Goal: Check status: Check status

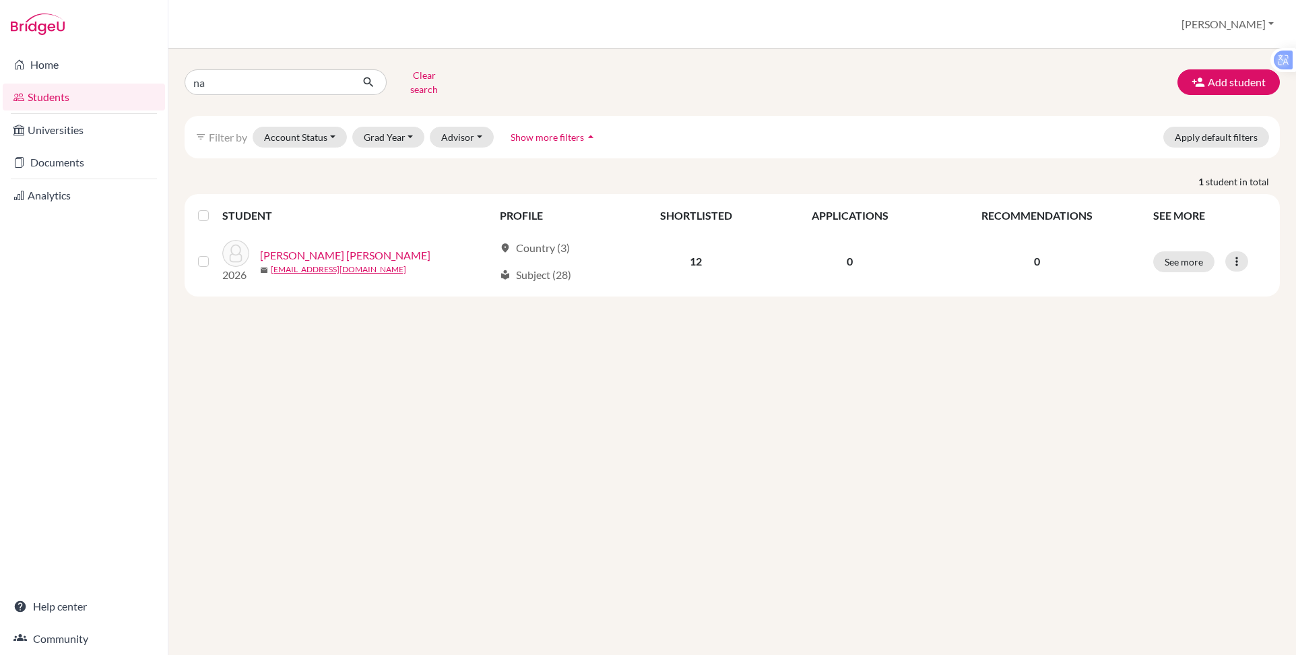
type input "n"
type input "thy"
click button "submit" at bounding box center [369, 82] width 36 height 26
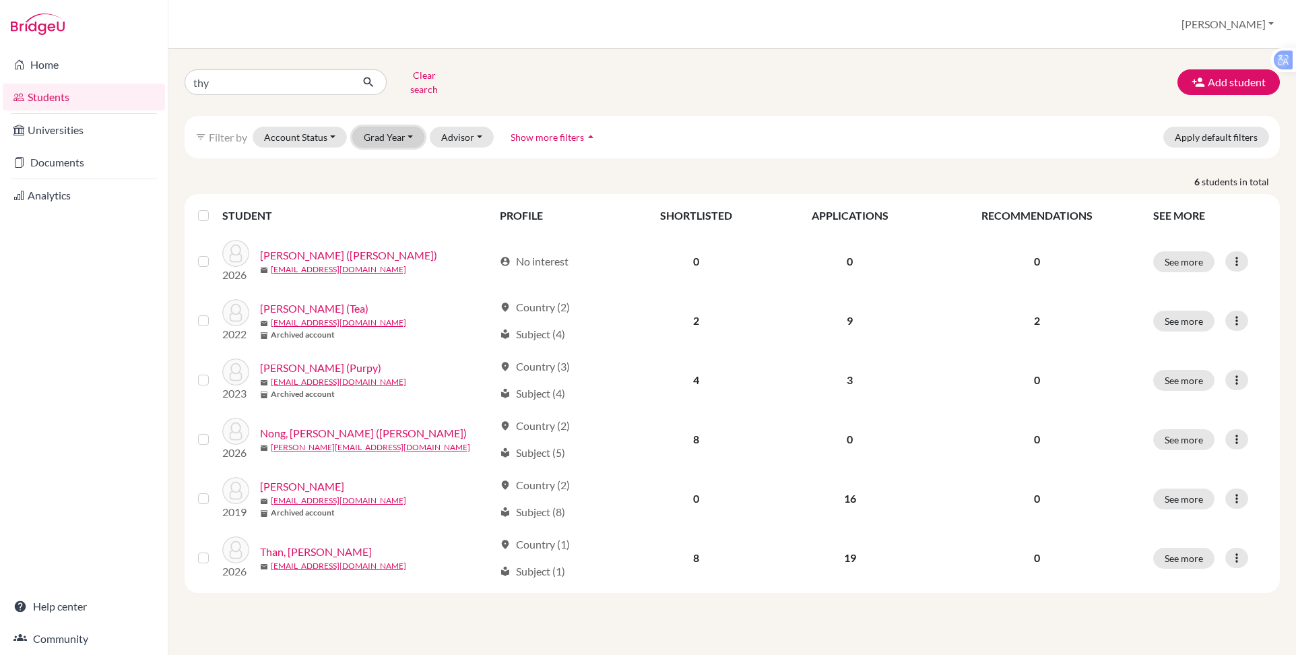
click at [381, 130] on button "Grad Year" at bounding box center [388, 137] width 73 height 21
click at [389, 201] on span "2026" at bounding box center [381, 209] width 24 height 16
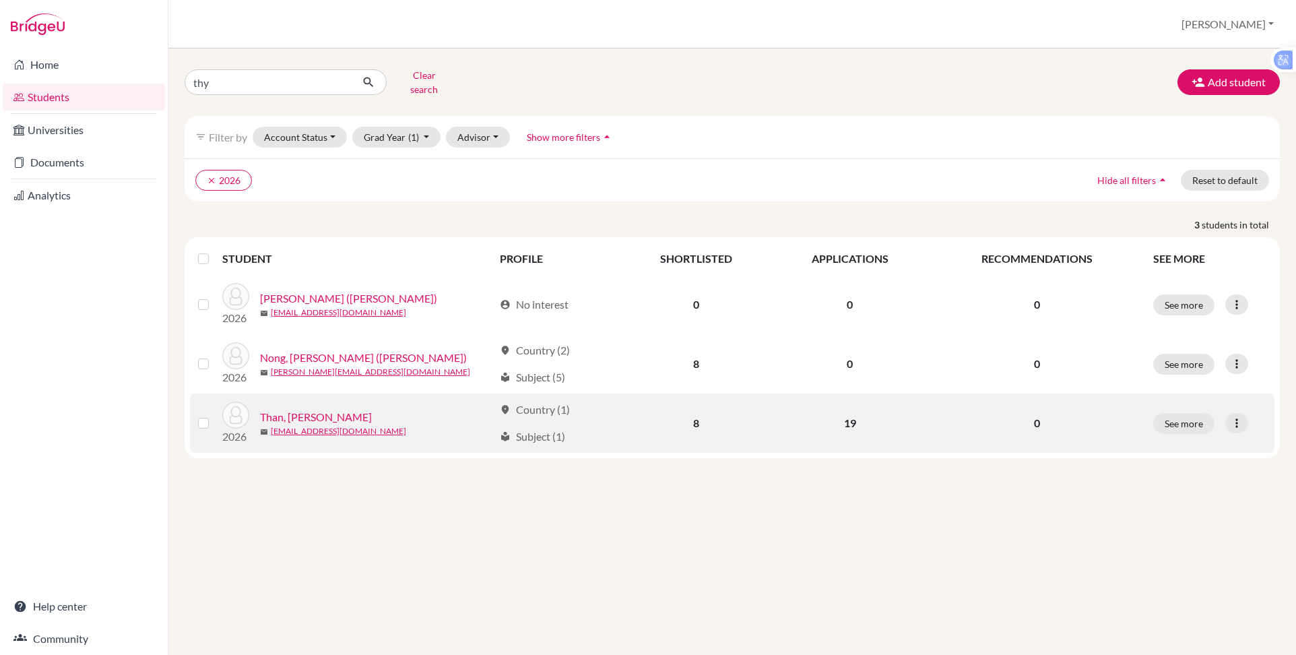
click at [323, 409] on link "Than, [PERSON_NAME]" at bounding box center [316, 417] width 112 height 16
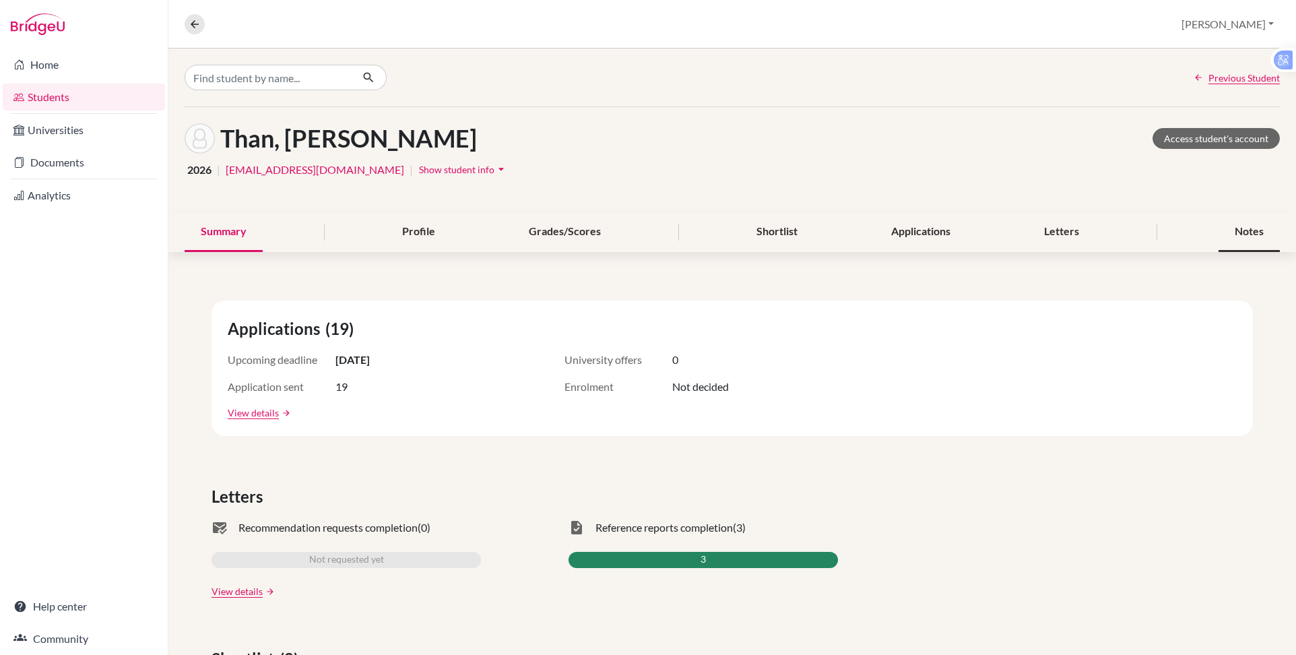
click at [1222, 231] on div "Notes" at bounding box center [1249, 232] width 61 height 40
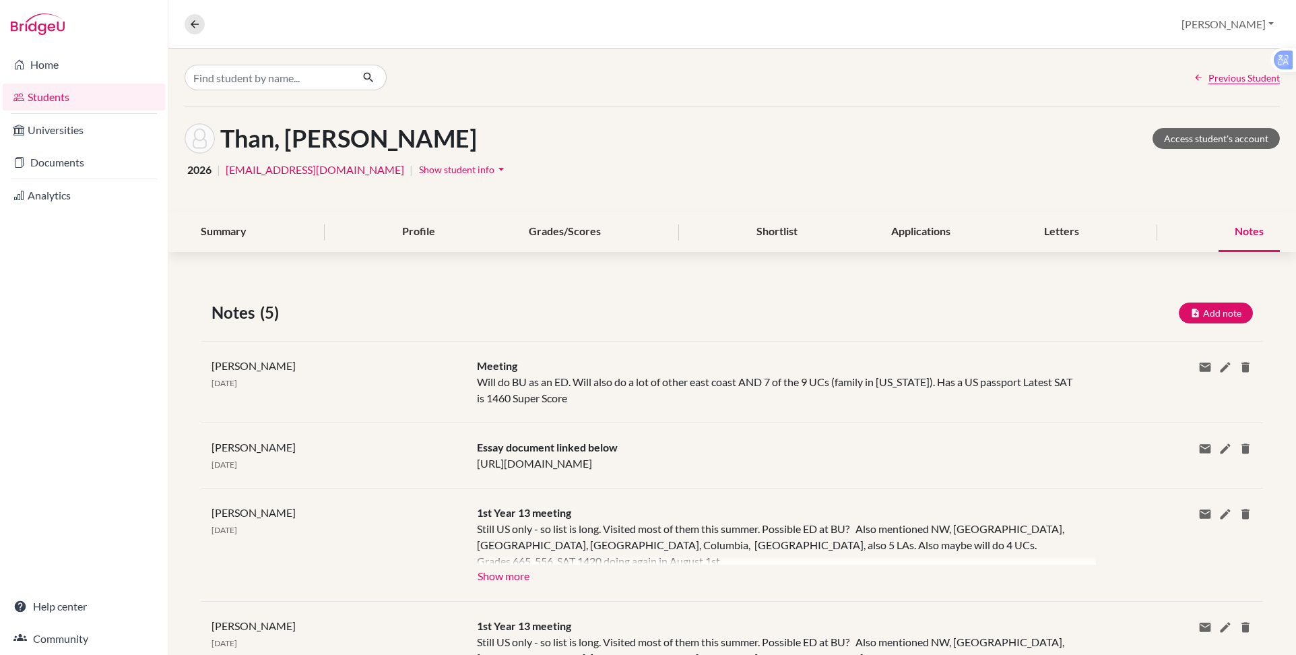
click at [1228, 229] on div "Notes" at bounding box center [1249, 232] width 61 height 40
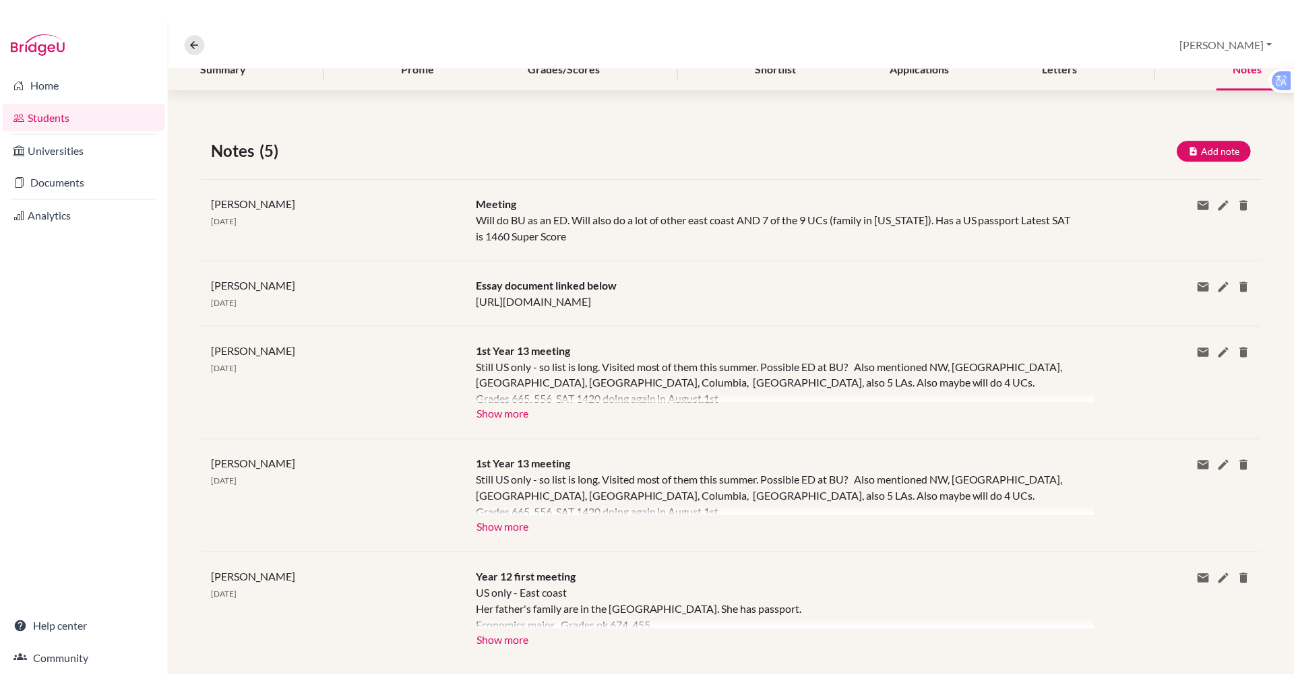
scroll to position [141, 0]
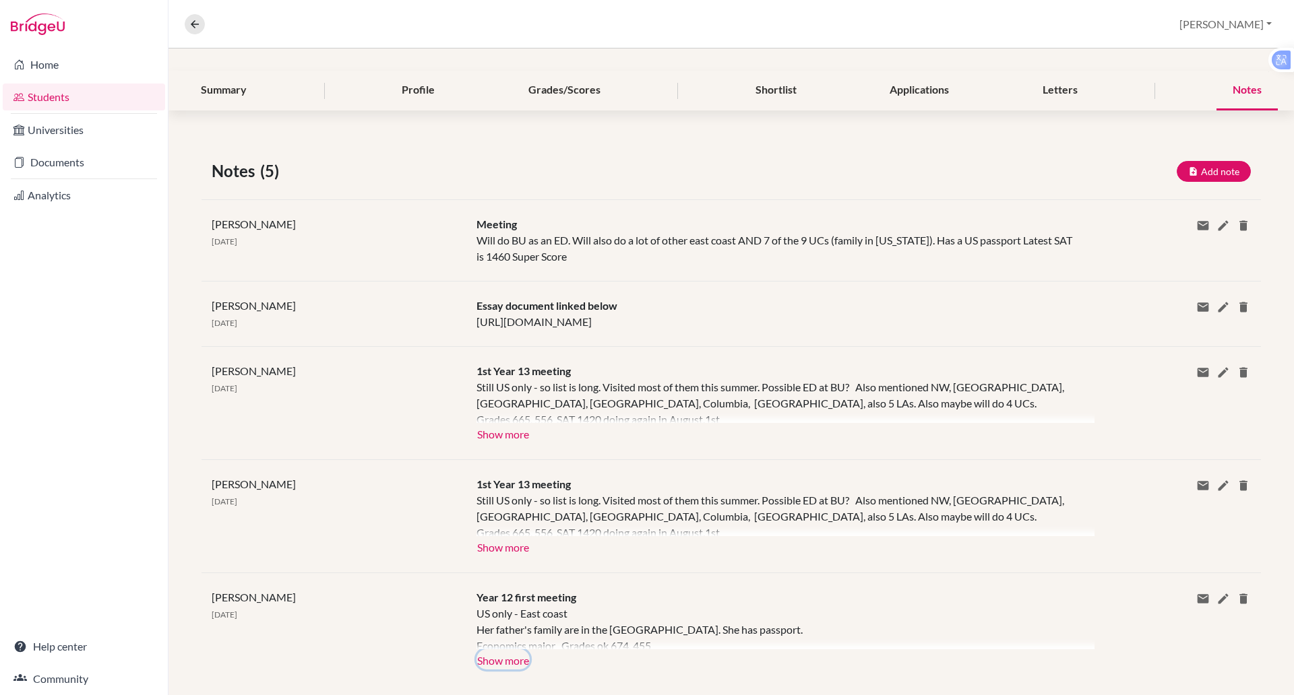
click at [495, 649] on button "Show more" at bounding box center [502, 659] width 53 height 20
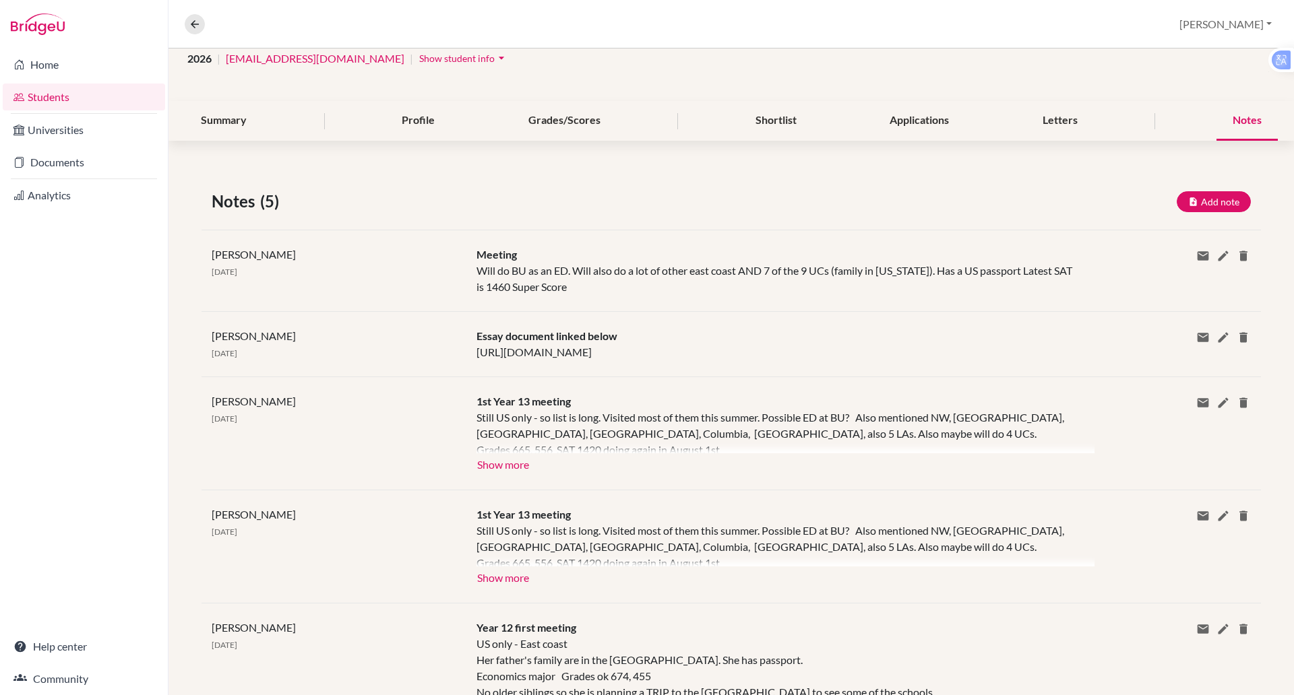
scroll to position [87, 0]
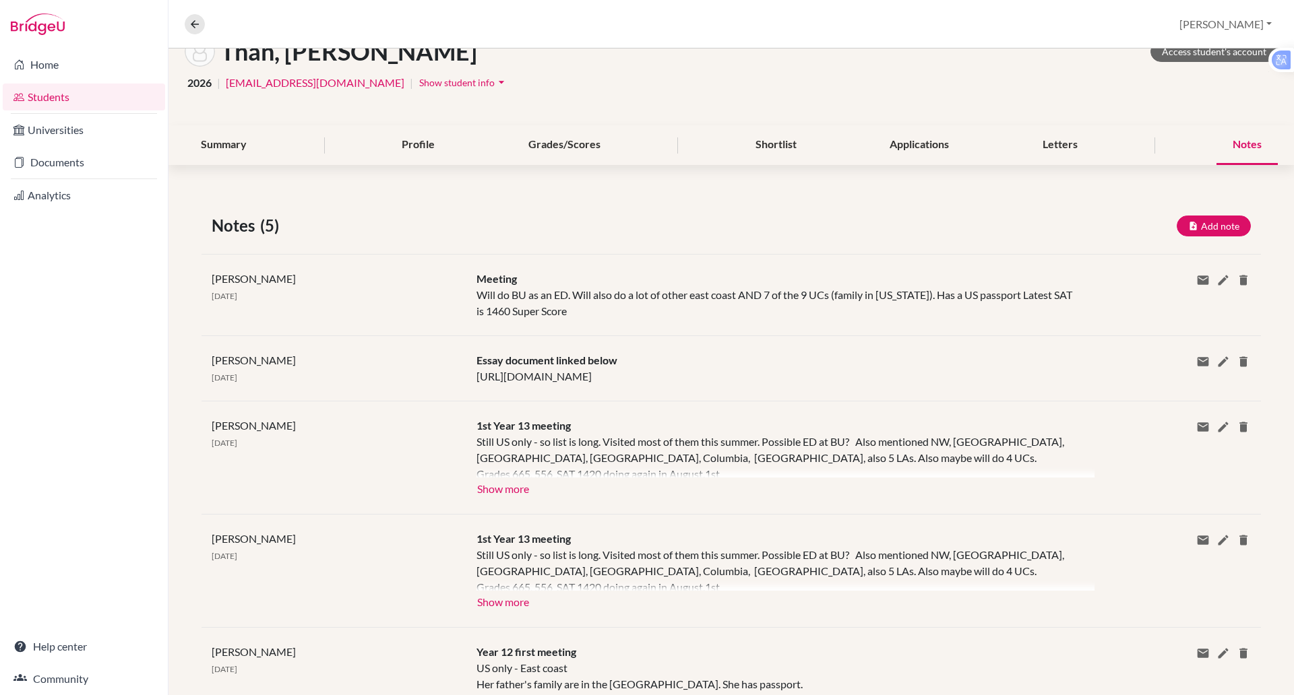
click at [772, 566] on div at bounding box center [785, 569] width 618 height 44
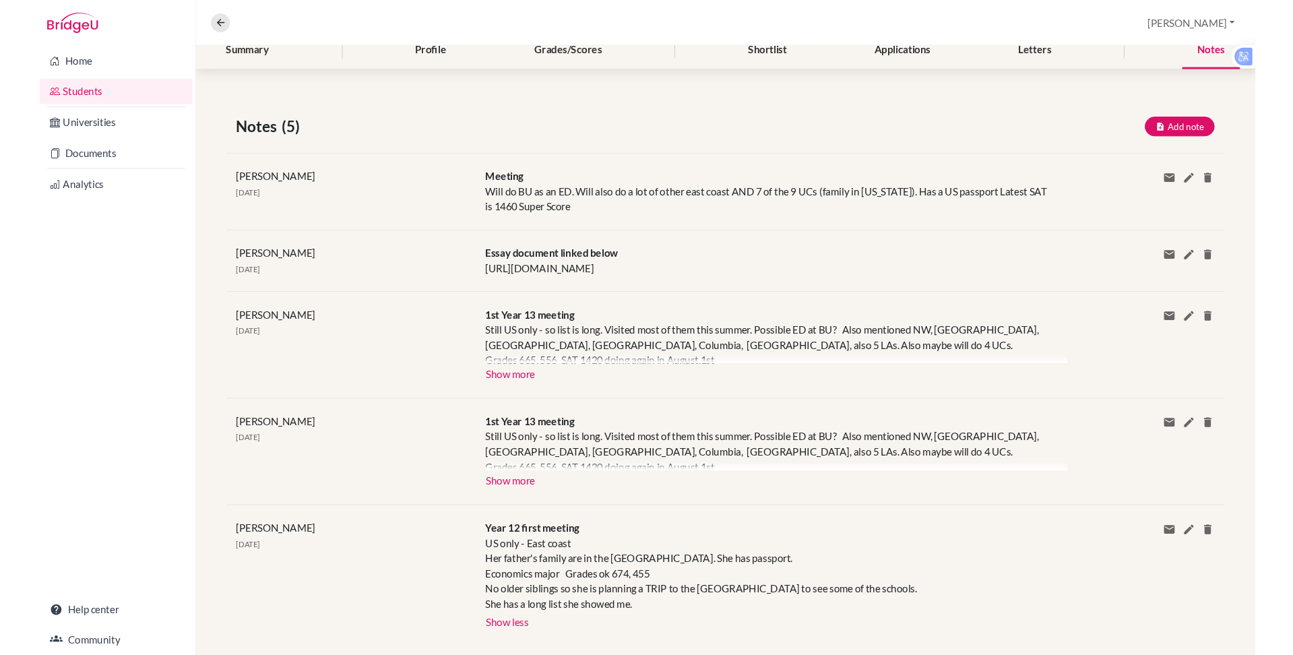
scroll to position [0, 0]
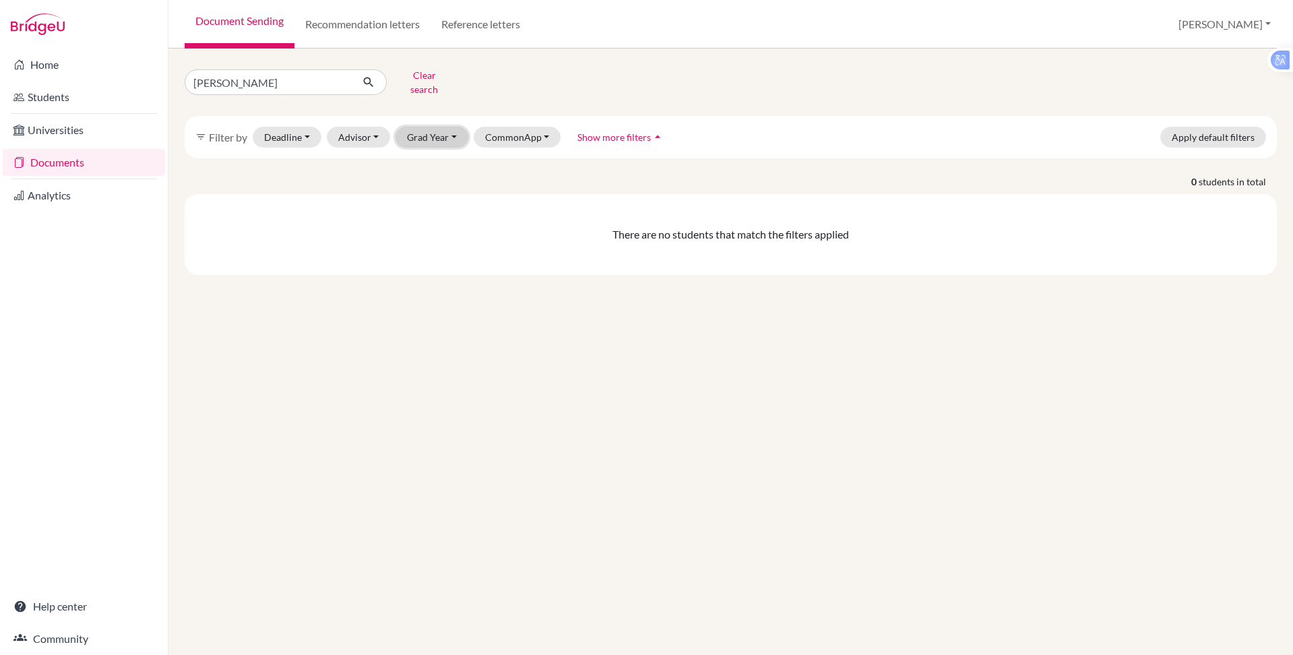
click at [448, 127] on button "Grad Year" at bounding box center [431, 137] width 73 height 21
click at [267, 74] on input "eaton" at bounding box center [268, 82] width 167 height 26
type input "e"
type input "dong thy"
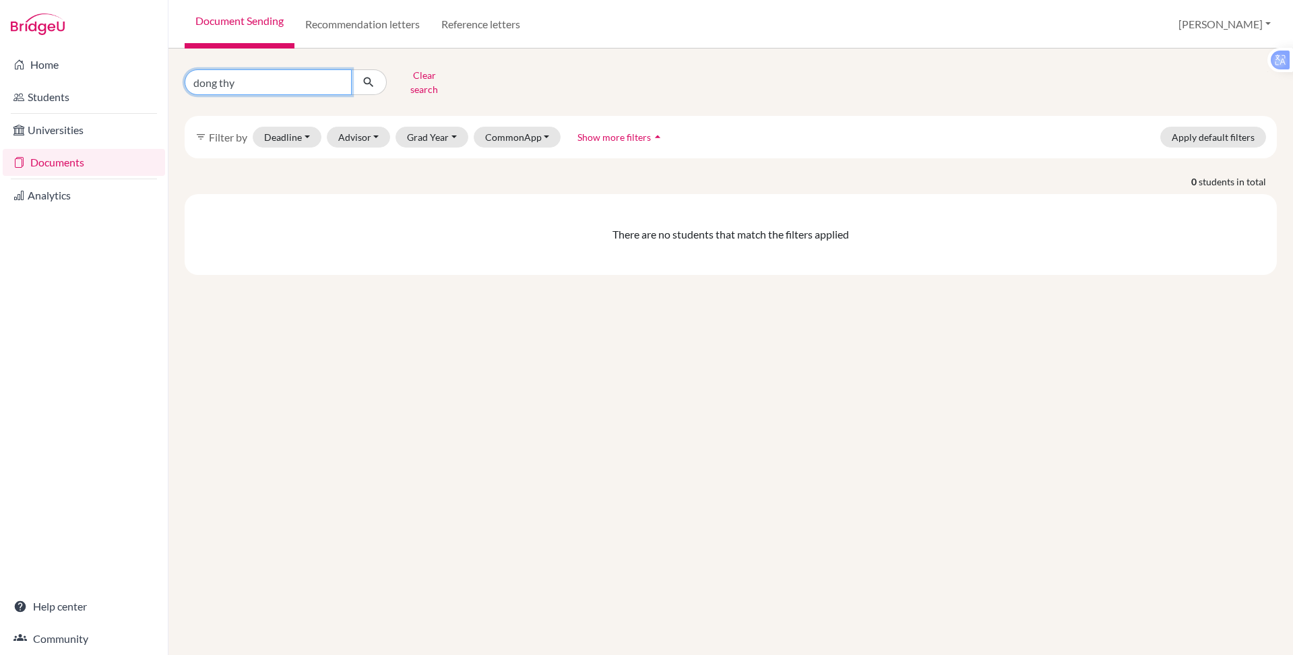
click button "submit" at bounding box center [369, 82] width 36 height 26
click at [201, 77] on input "dong thy" at bounding box center [268, 82] width 167 height 26
type input "trong thy"
click button "submit" at bounding box center [369, 82] width 36 height 26
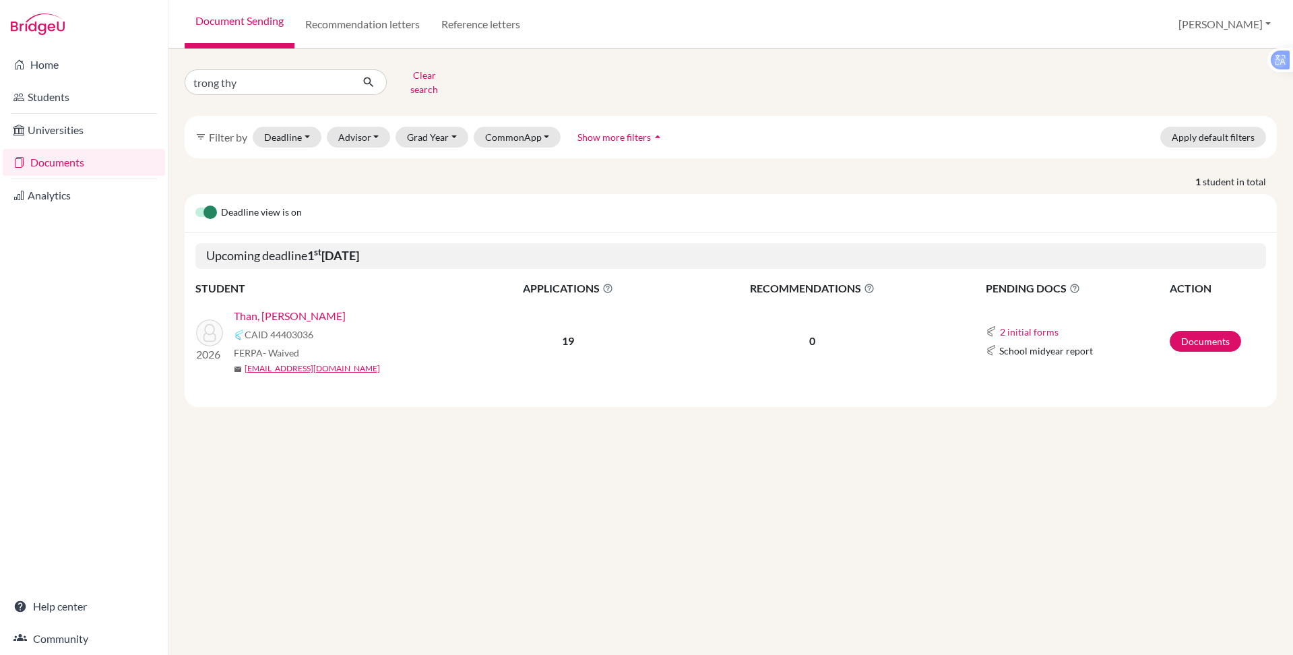
click at [293, 308] on link "Than, [PERSON_NAME]" at bounding box center [290, 316] width 112 height 16
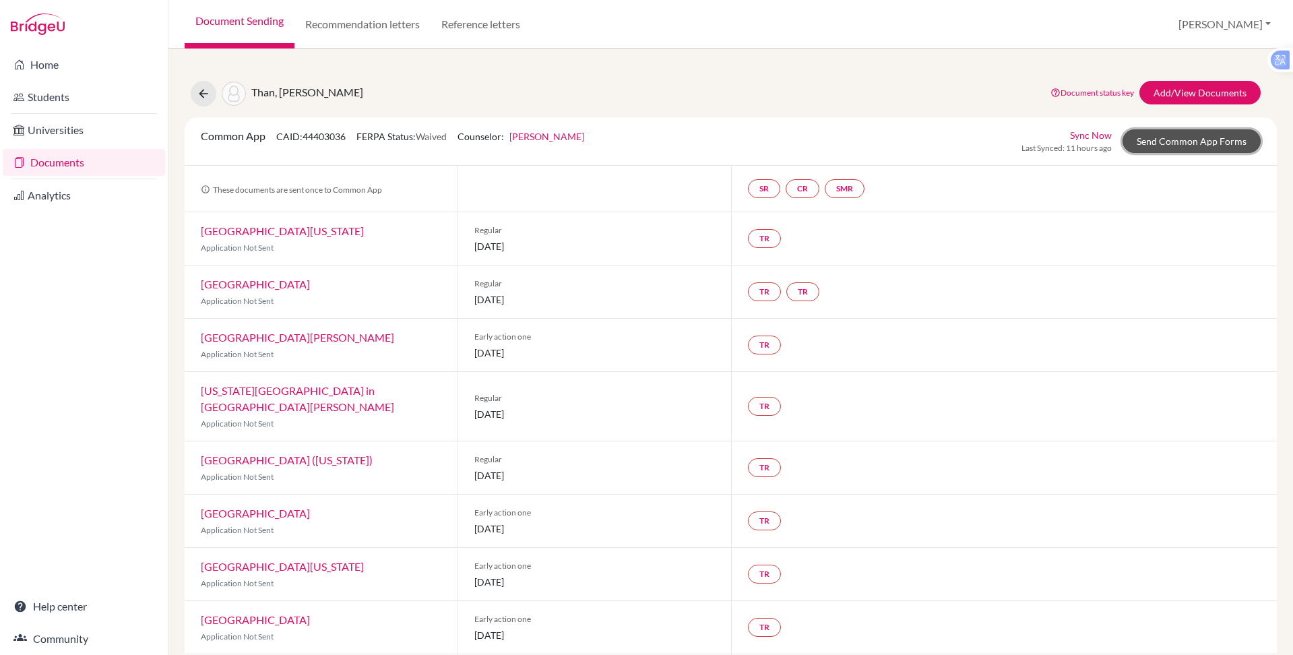
click at [1130, 141] on link "Send Common App Forms" at bounding box center [1191, 141] width 138 height 24
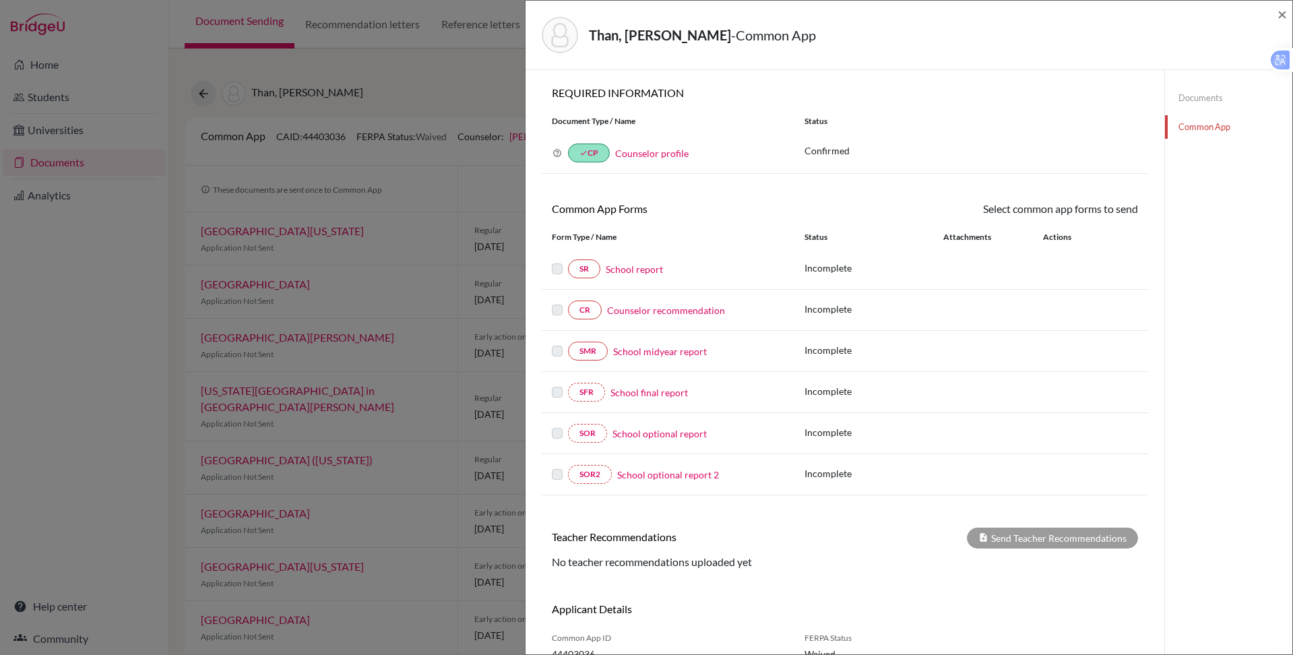
scroll to position [71, 0]
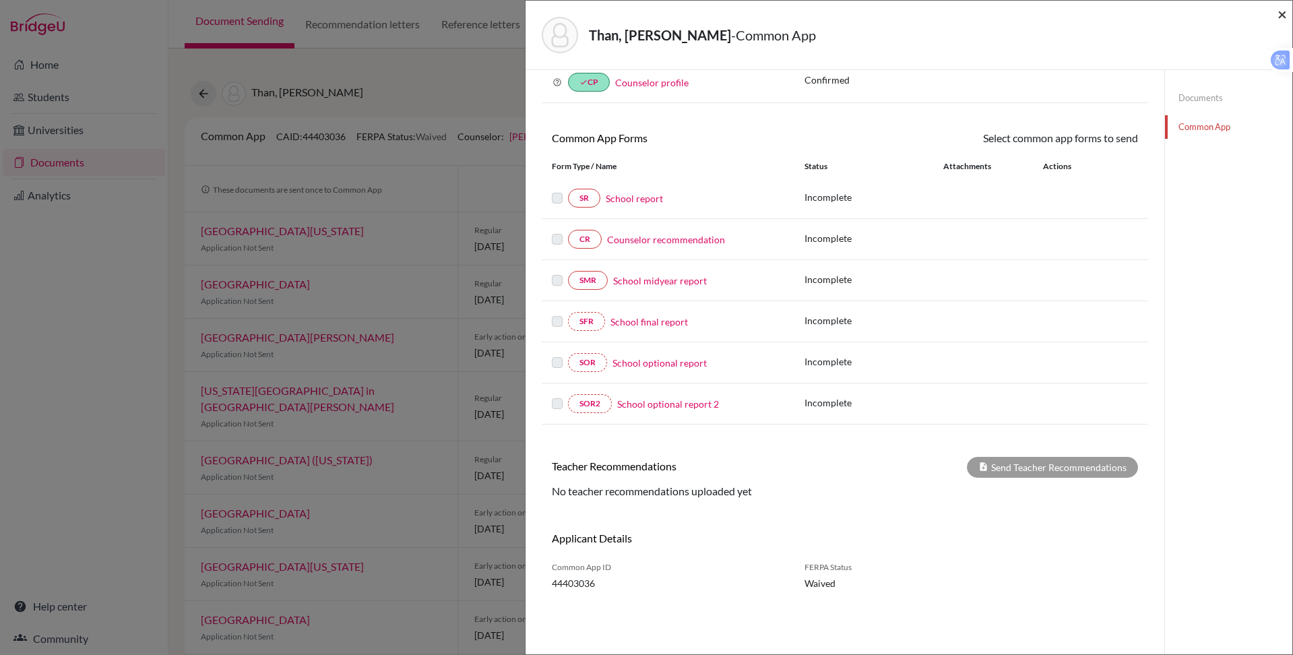
click at [1278, 15] on span "×" at bounding box center [1281, 14] width 9 height 20
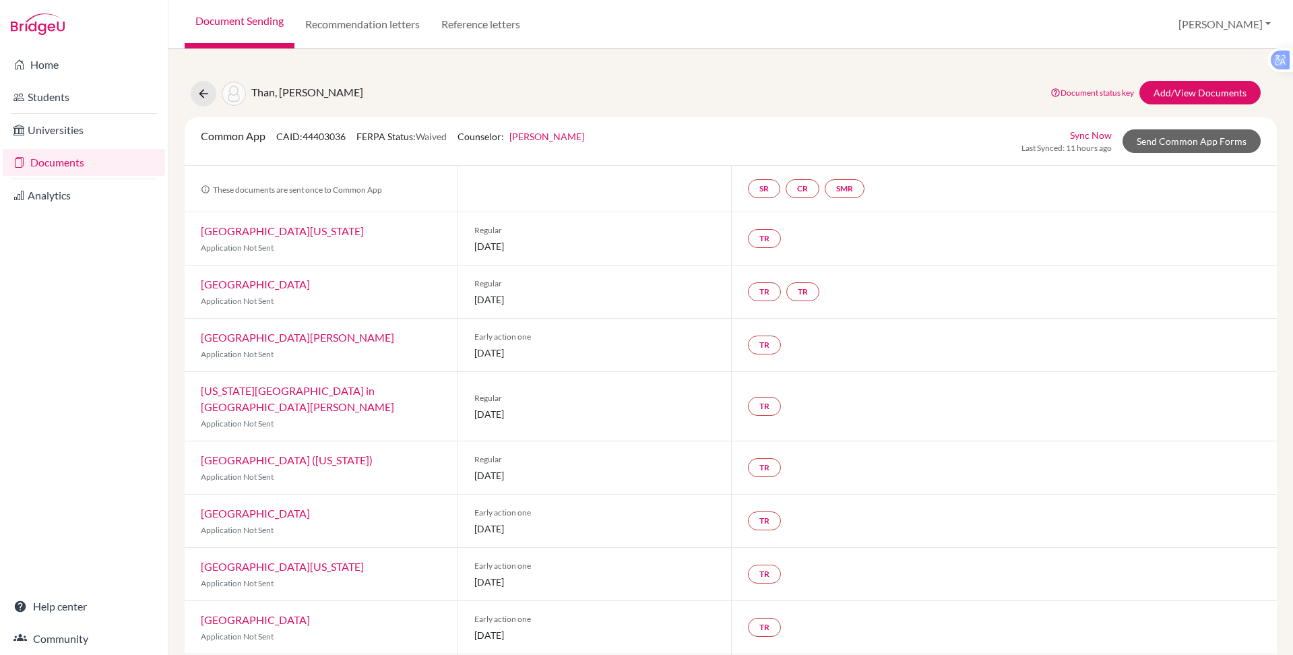
click at [276, 228] on link "[GEOGRAPHIC_DATA][US_STATE]" at bounding box center [282, 230] width 163 height 13
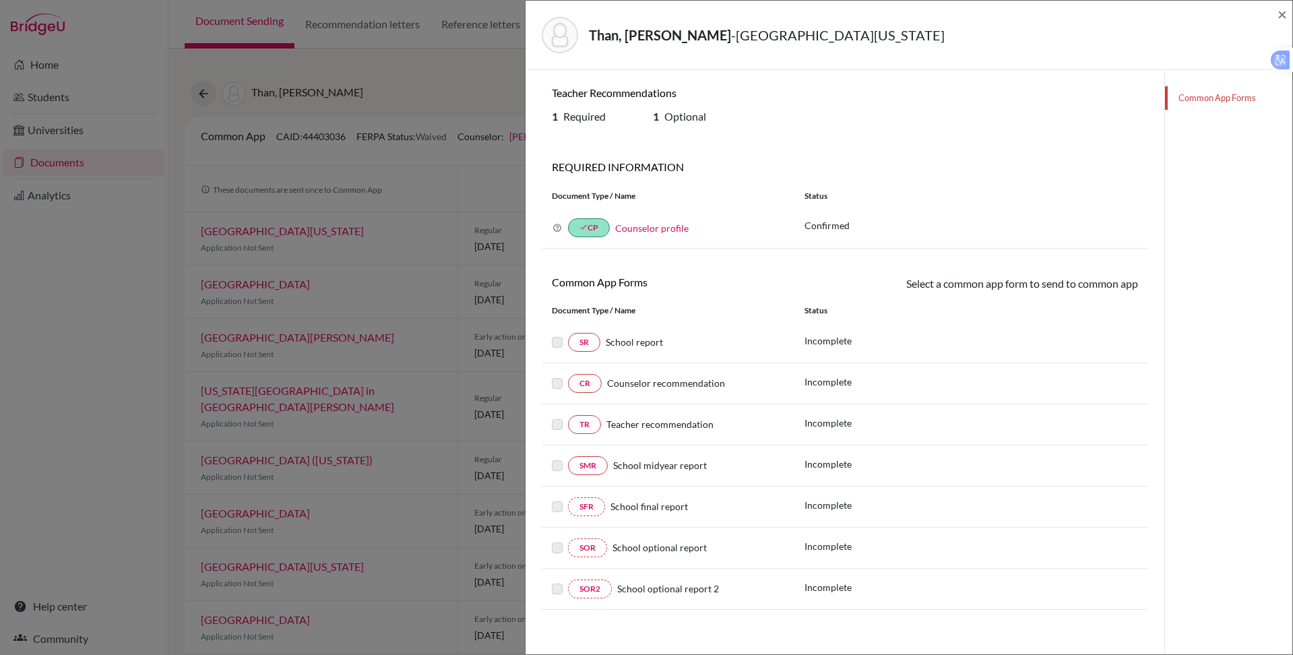
click at [262, 285] on div "Than, Trong Dan Thy - University of Pennsylvania × Teacher Recommendations 1 Re…" at bounding box center [646, 327] width 1293 height 655
click at [1281, 13] on span "×" at bounding box center [1281, 14] width 9 height 20
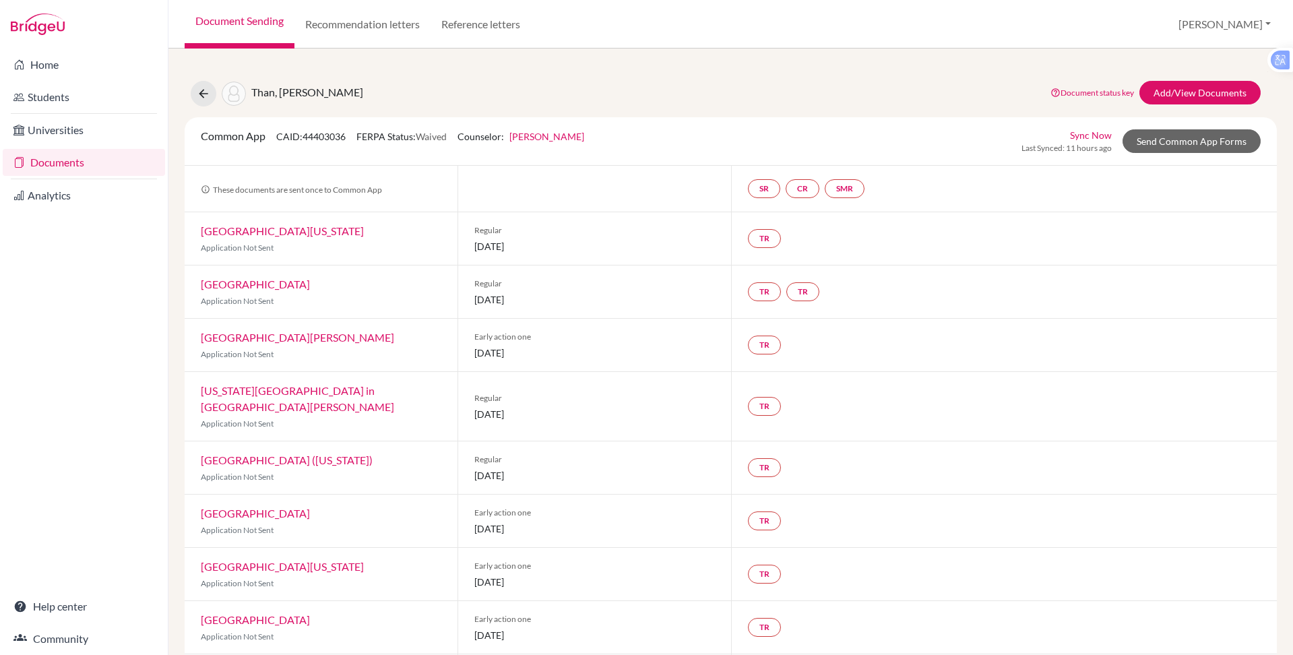
click at [253, 285] on link "[GEOGRAPHIC_DATA]" at bounding box center [255, 284] width 109 height 13
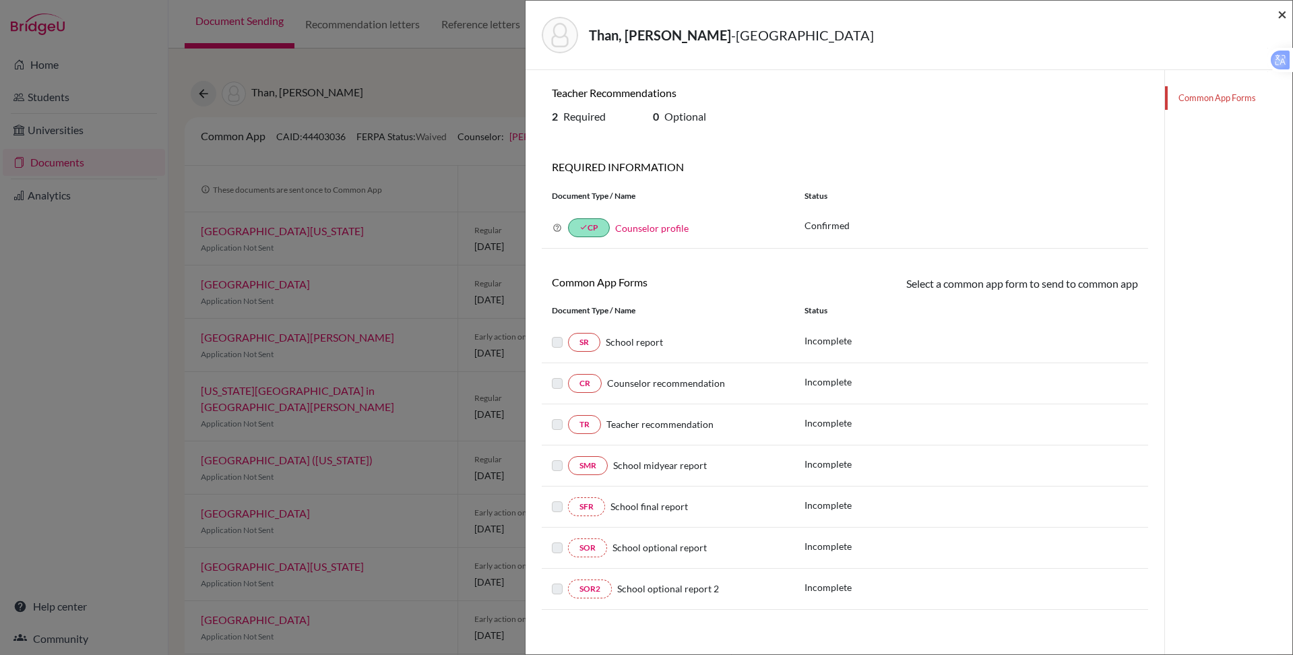
click at [1279, 15] on span "×" at bounding box center [1281, 14] width 9 height 20
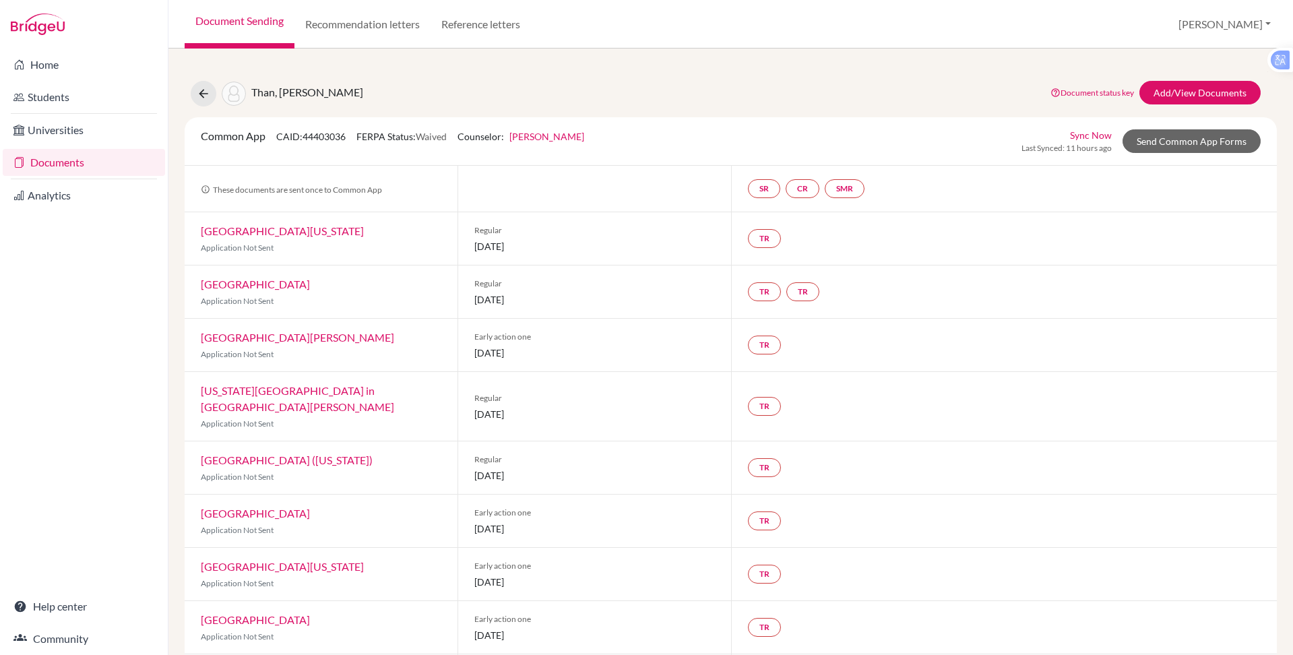
click at [296, 332] on link "[GEOGRAPHIC_DATA][PERSON_NAME]" at bounding box center [297, 337] width 193 height 13
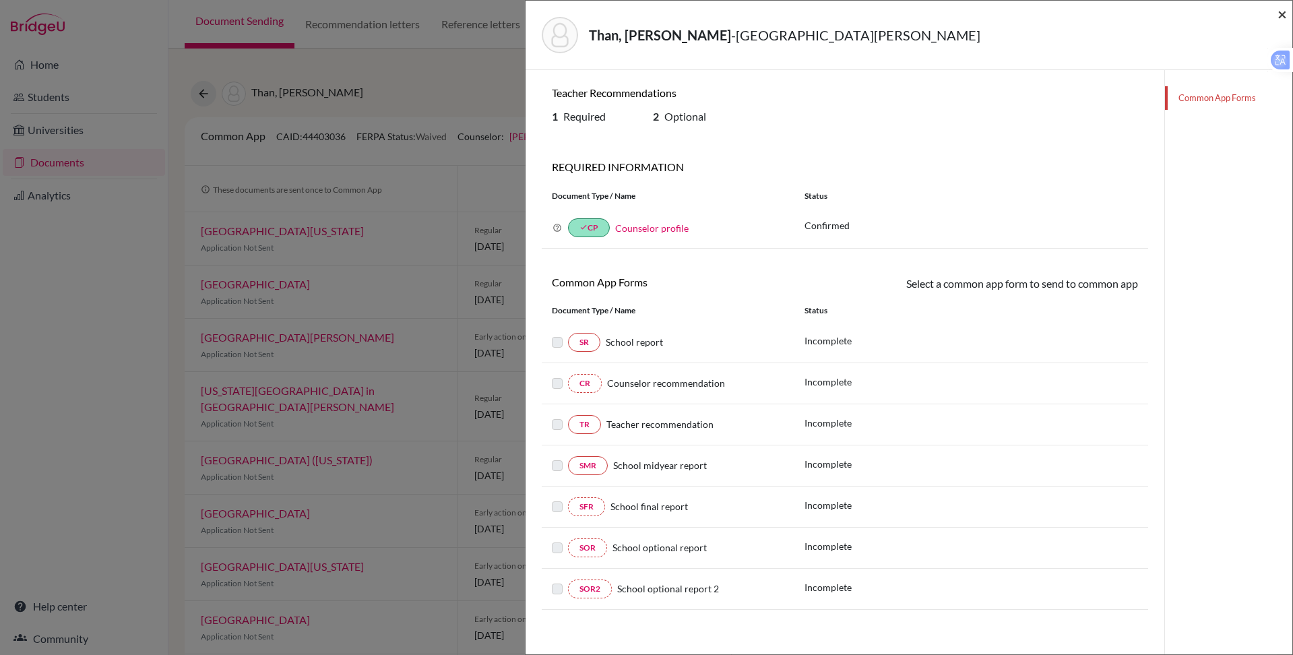
click at [1279, 15] on span "×" at bounding box center [1281, 14] width 9 height 20
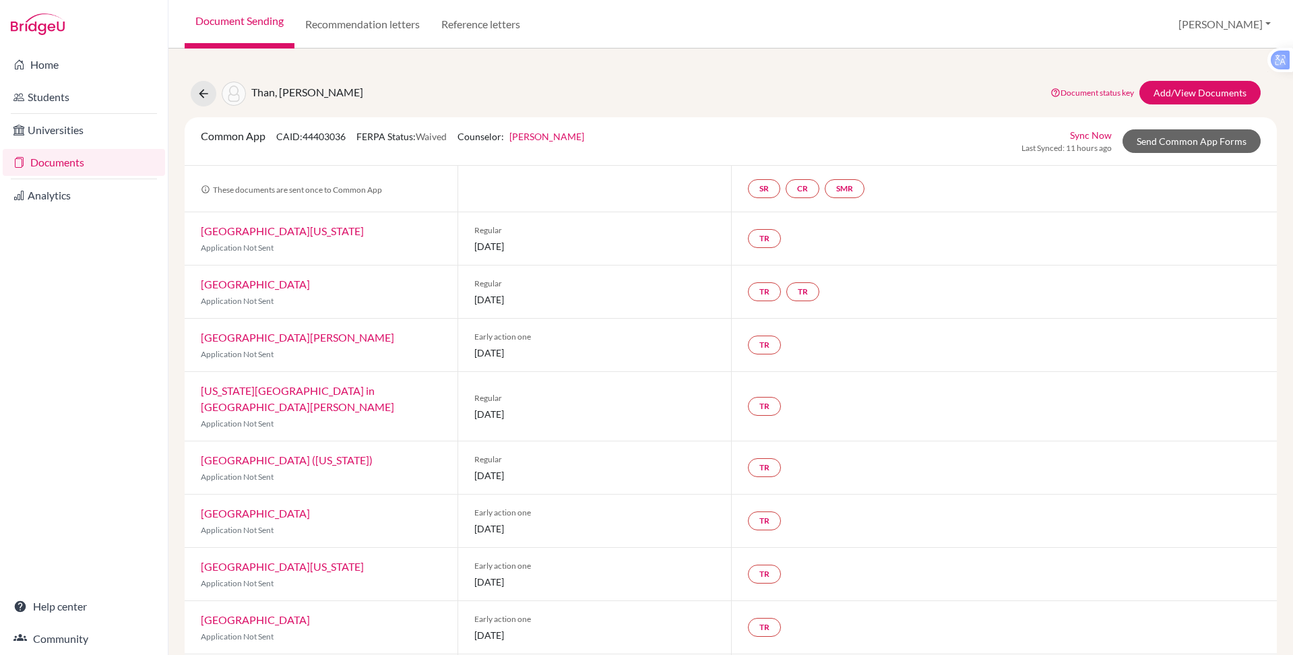
click at [277, 393] on link "[US_STATE][GEOGRAPHIC_DATA] in [GEOGRAPHIC_DATA][PERSON_NAME]" at bounding box center [297, 398] width 193 height 29
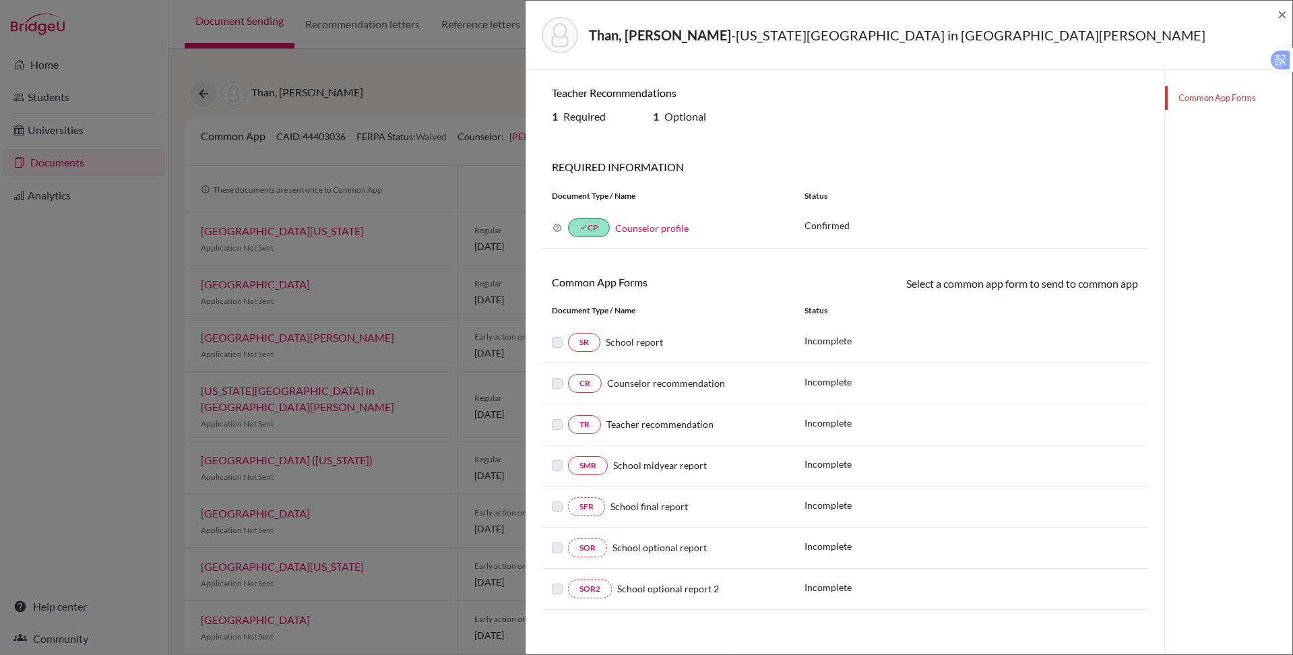
click at [1275, 9] on div "Than, Trong Dan Thy - Washington University in St. Louis ×" at bounding box center [909, 35] width 756 height 58
click at [1279, 15] on span "×" at bounding box center [1281, 14] width 9 height 20
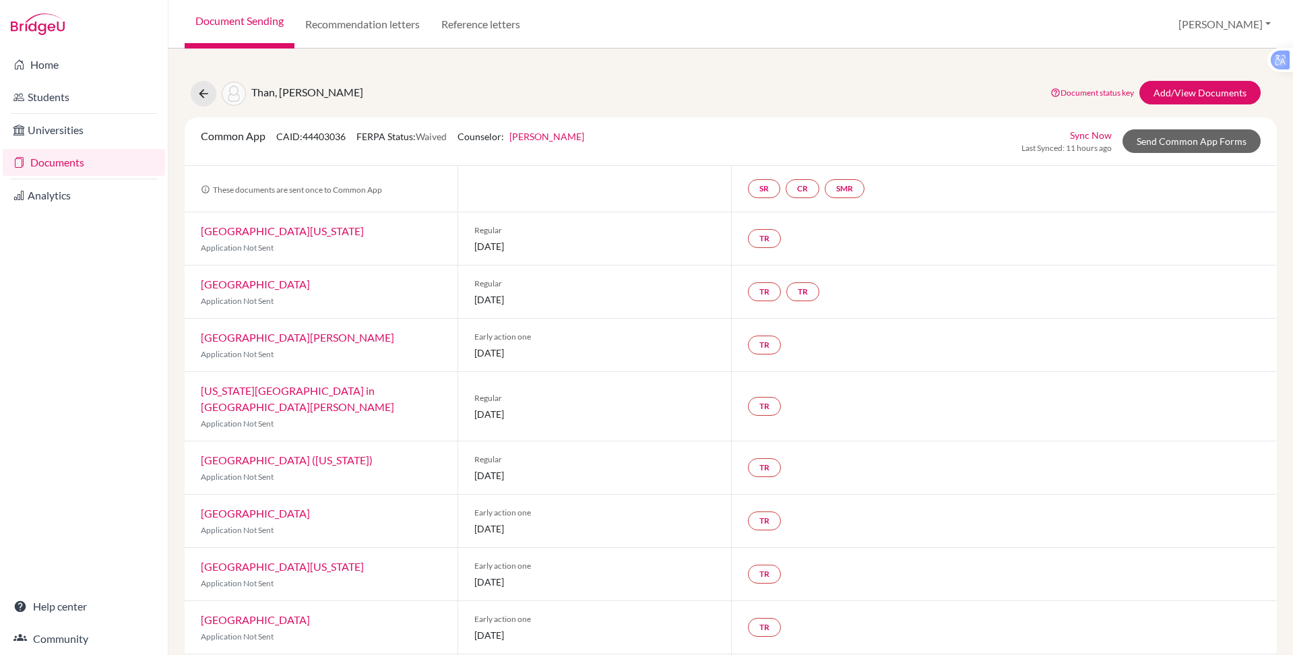
click at [236, 453] on link "[GEOGRAPHIC_DATA] ([US_STATE])" at bounding box center [287, 459] width 172 height 13
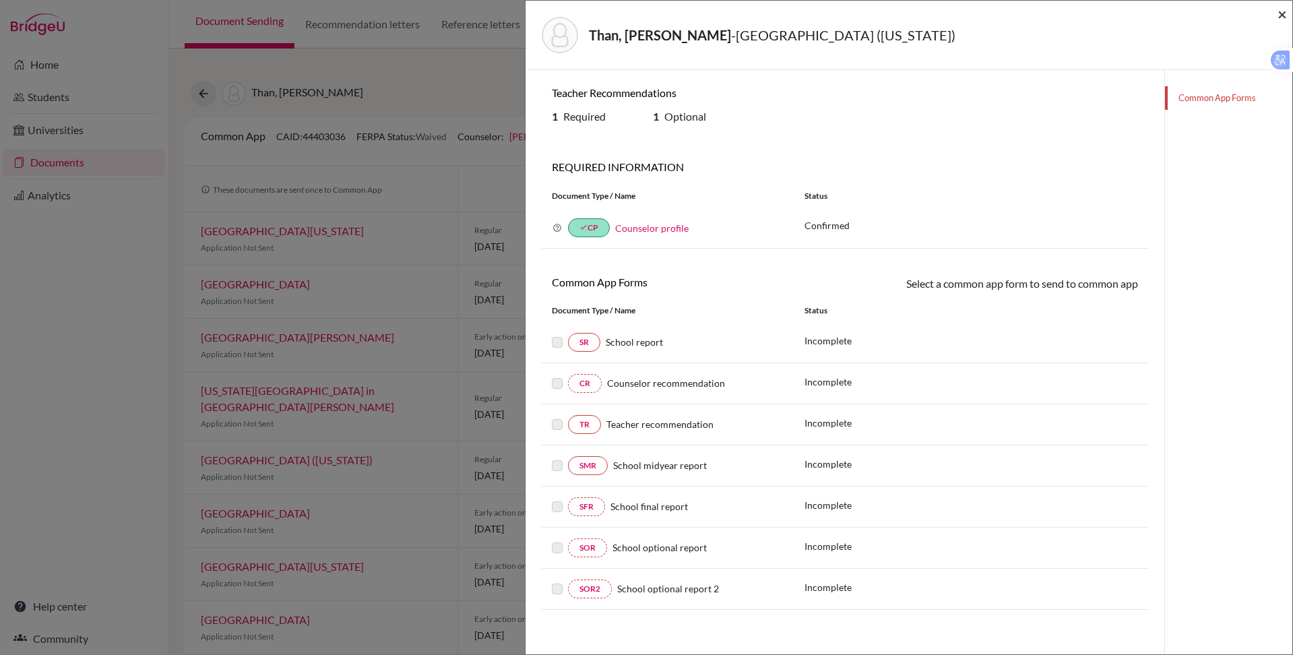
click at [1279, 9] on span "×" at bounding box center [1281, 14] width 9 height 20
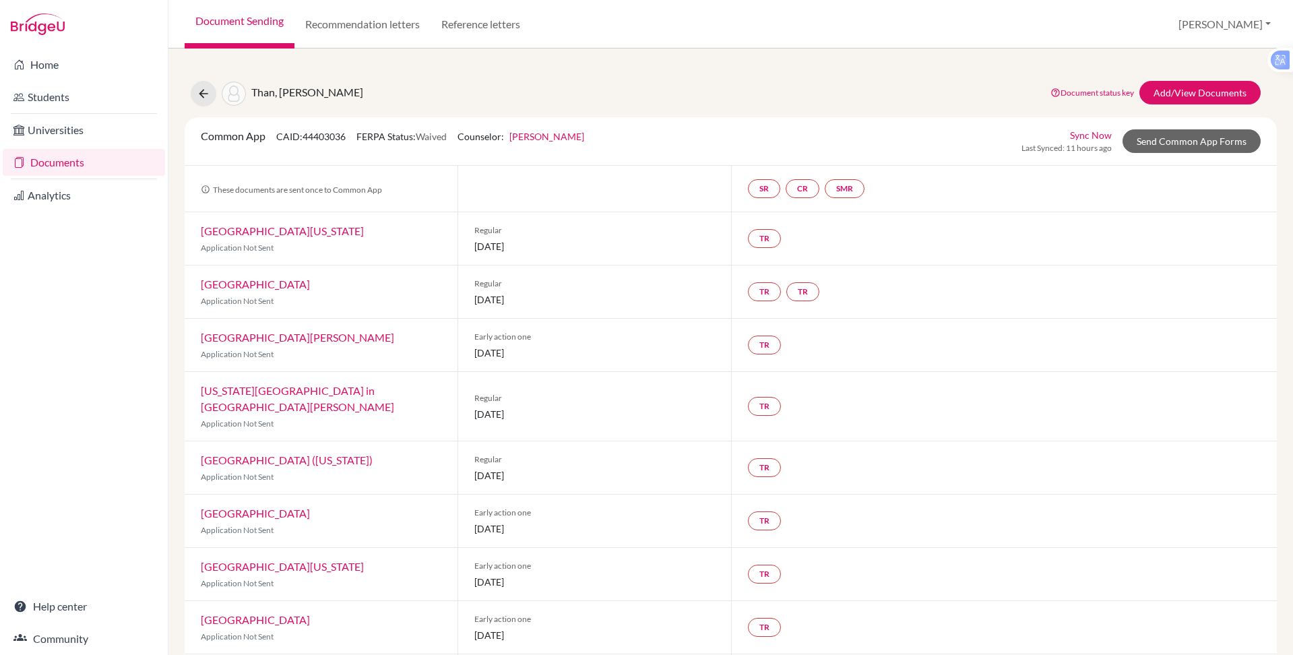
click at [259, 507] on link "[GEOGRAPHIC_DATA]" at bounding box center [255, 513] width 109 height 13
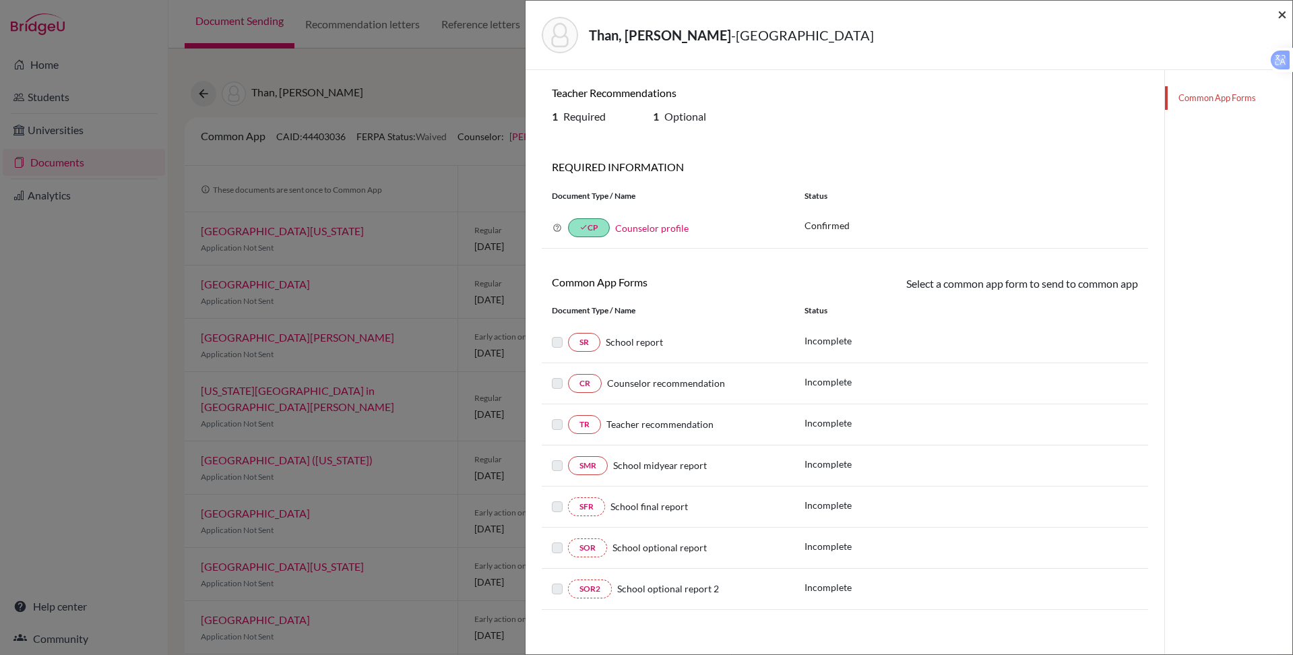
click at [1281, 13] on span "×" at bounding box center [1281, 14] width 9 height 20
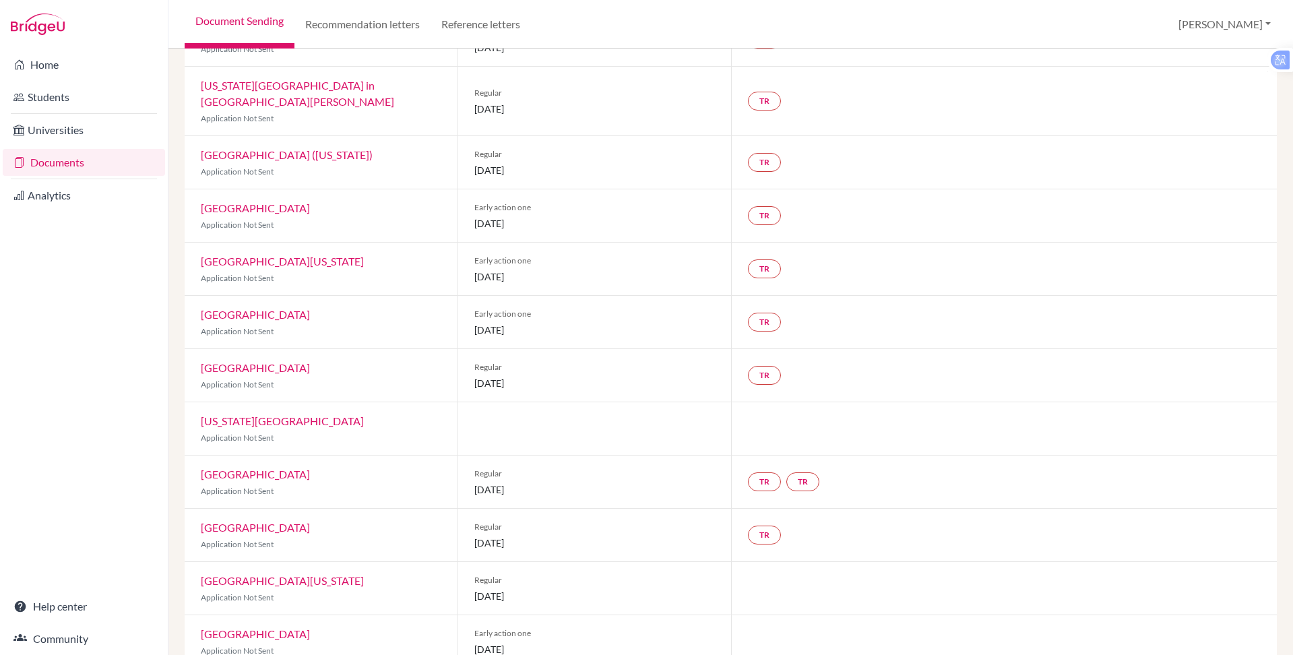
scroll to position [309, 0]
click at [274, 251] on link "[GEOGRAPHIC_DATA][US_STATE]" at bounding box center [282, 257] width 163 height 13
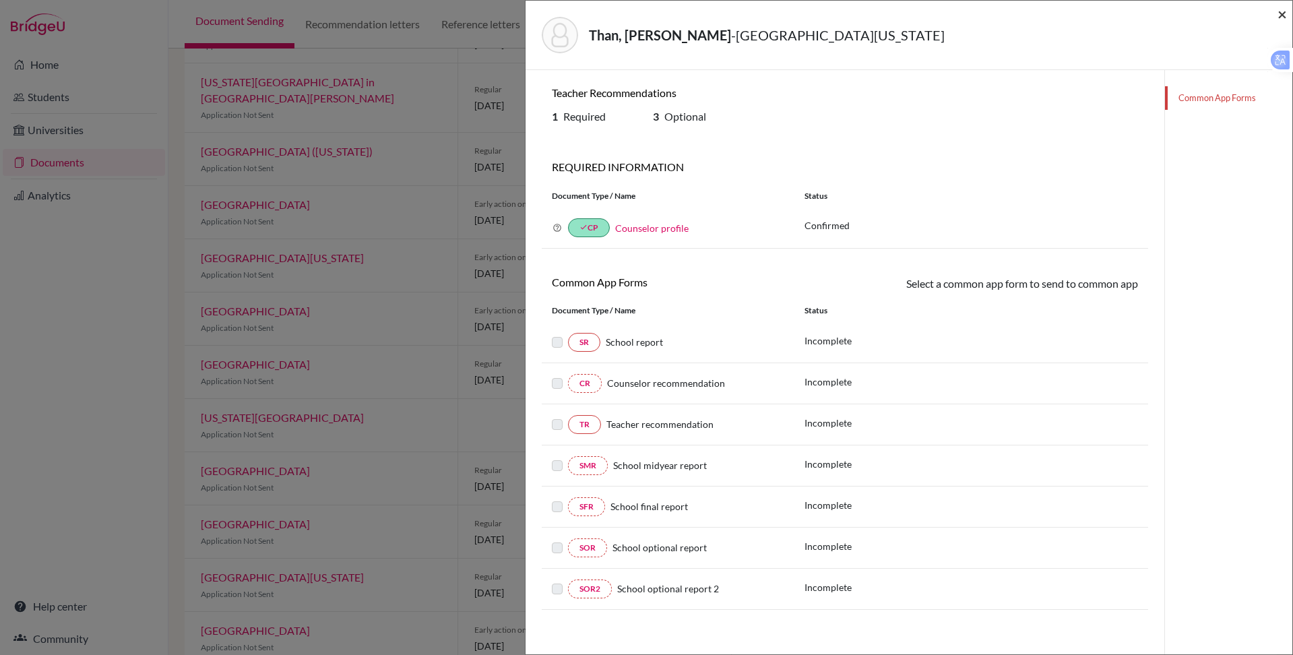
click at [1279, 13] on span "×" at bounding box center [1281, 14] width 9 height 20
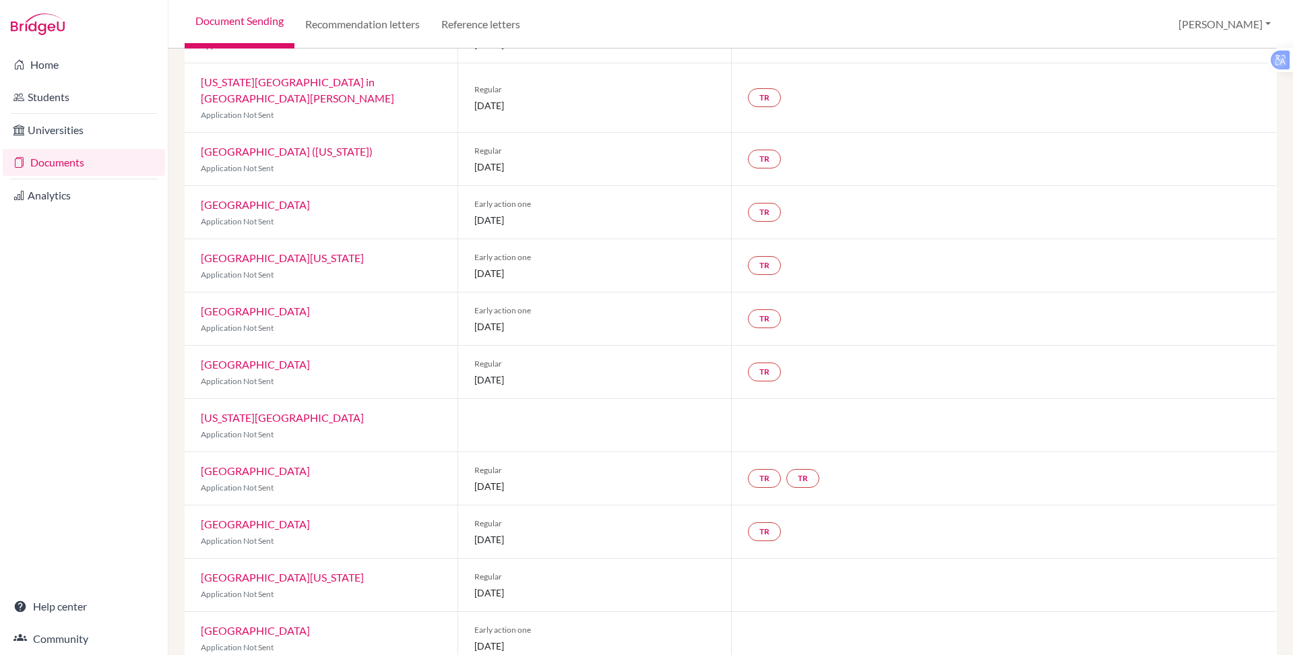
click at [253, 358] on link "[GEOGRAPHIC_DATA]" at bounding box center [255, 364] width 109 height 13
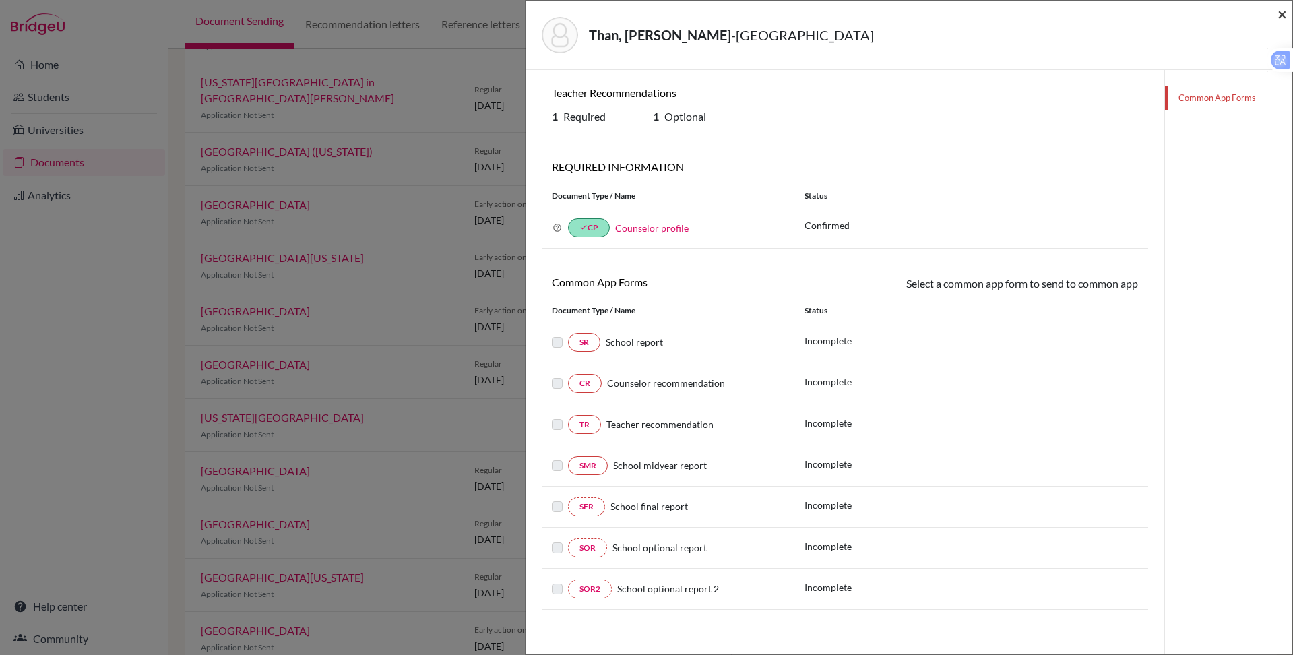
click at [1283, 12] on span "×" at bounding box center [1281, 14] width 9 height 20
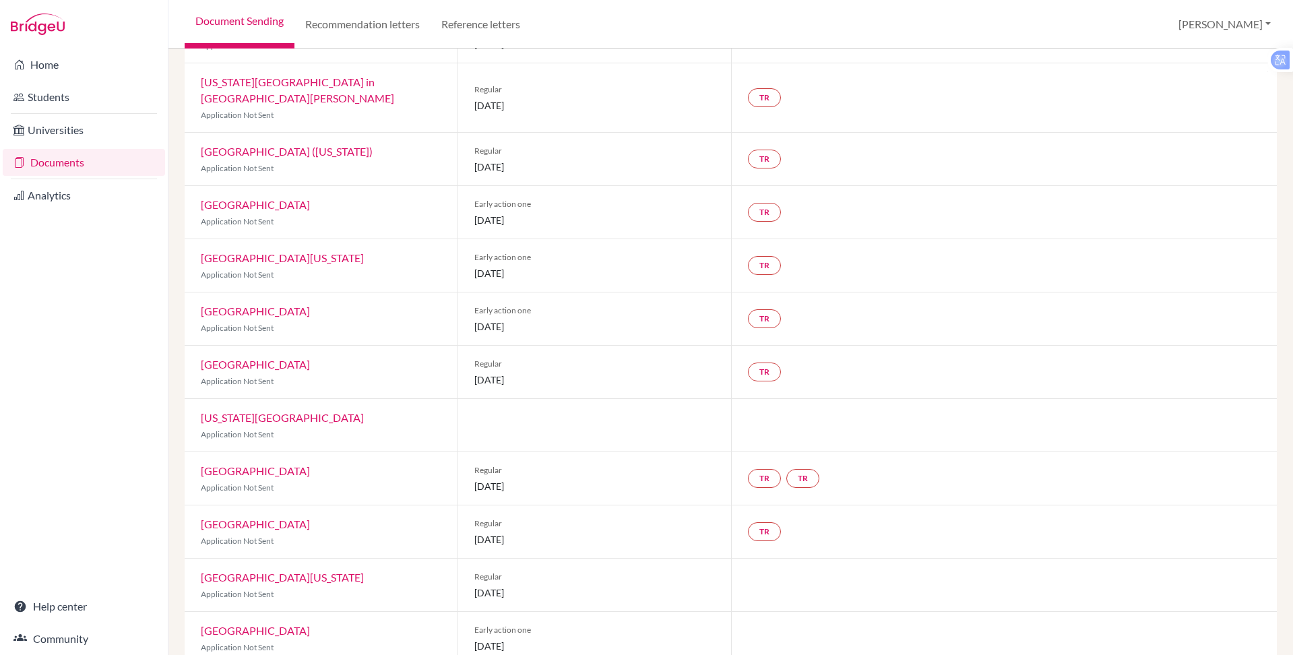
click at [251, 411] on link "[US_STATE][GEOGRAPHIC_DATA]" at bounding box center [282, 417] width 163 height 13
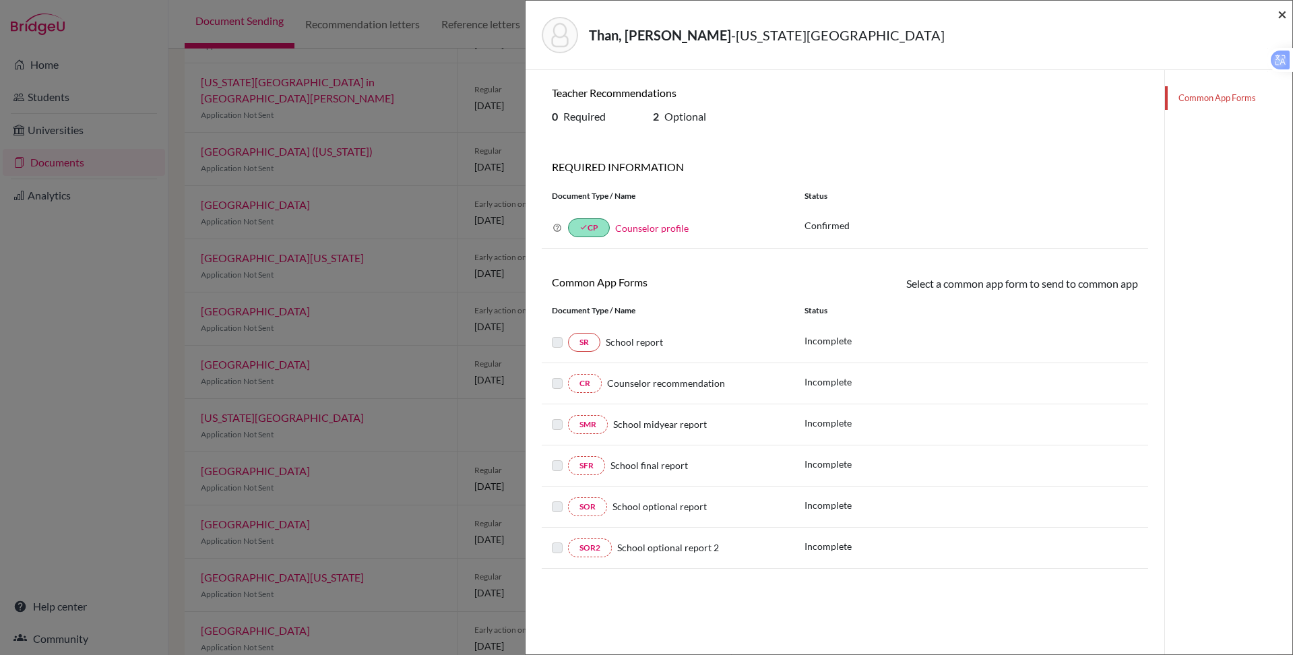
click at [1277, 13] on div "Than, Trong Dan Thy - New York University ×" at bounding box center [909, 35] width 756 height 58
click at [1279, 13] on span "×" at bounding box center [1281, 14] width 9 height 20
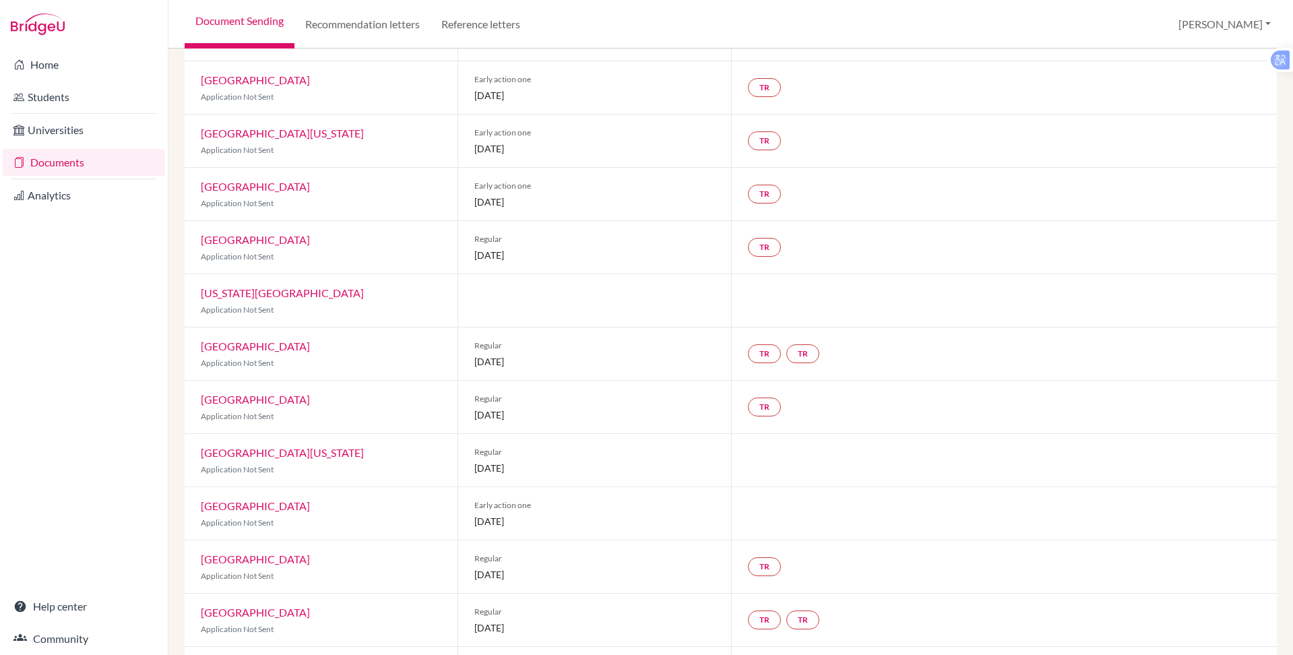
scroll to position [445, 0]
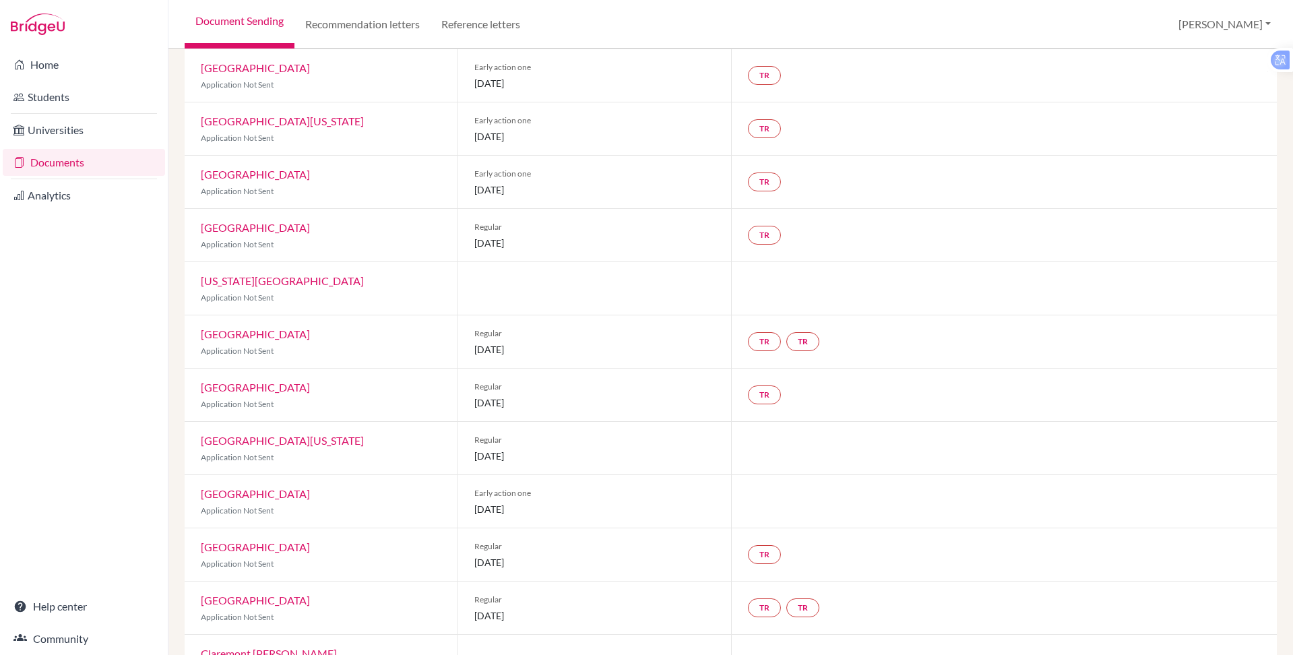
click at [254, 540] on link "[GEOGRAPHIC_DATA]" at bounding box center [255, 546] width 109 height 13
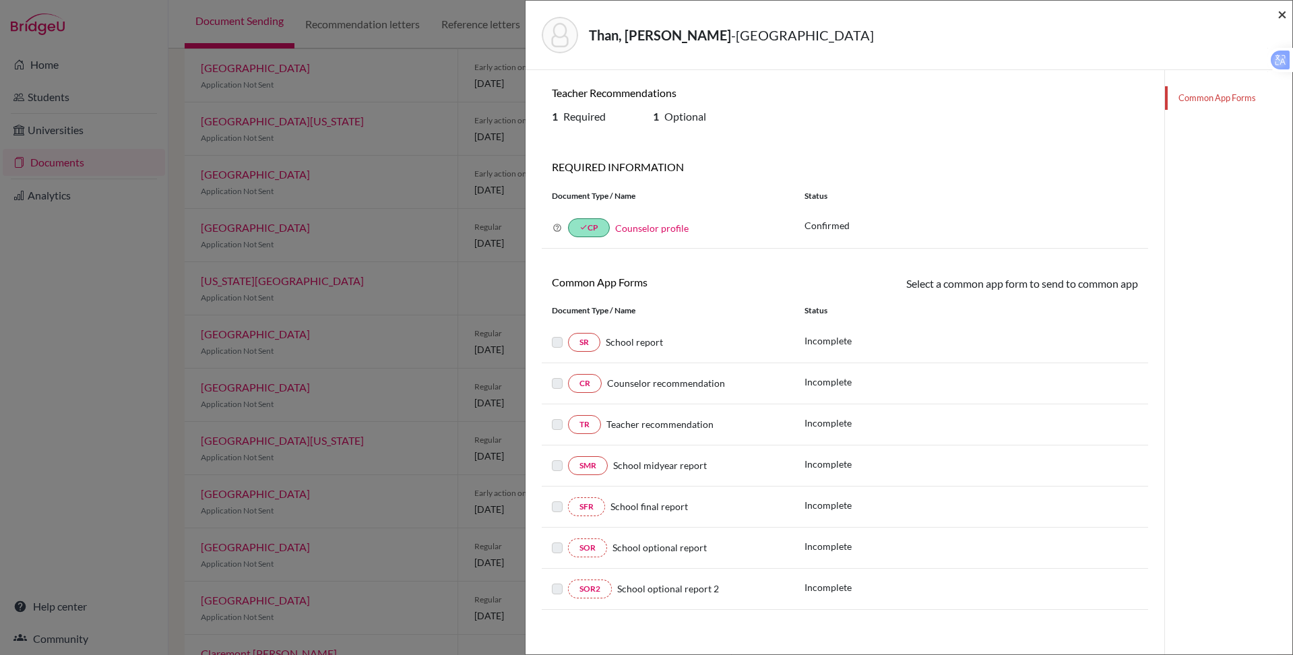
click at [1283, 16] on span "×" at bounding box center [1281, 14] width 9 height 20
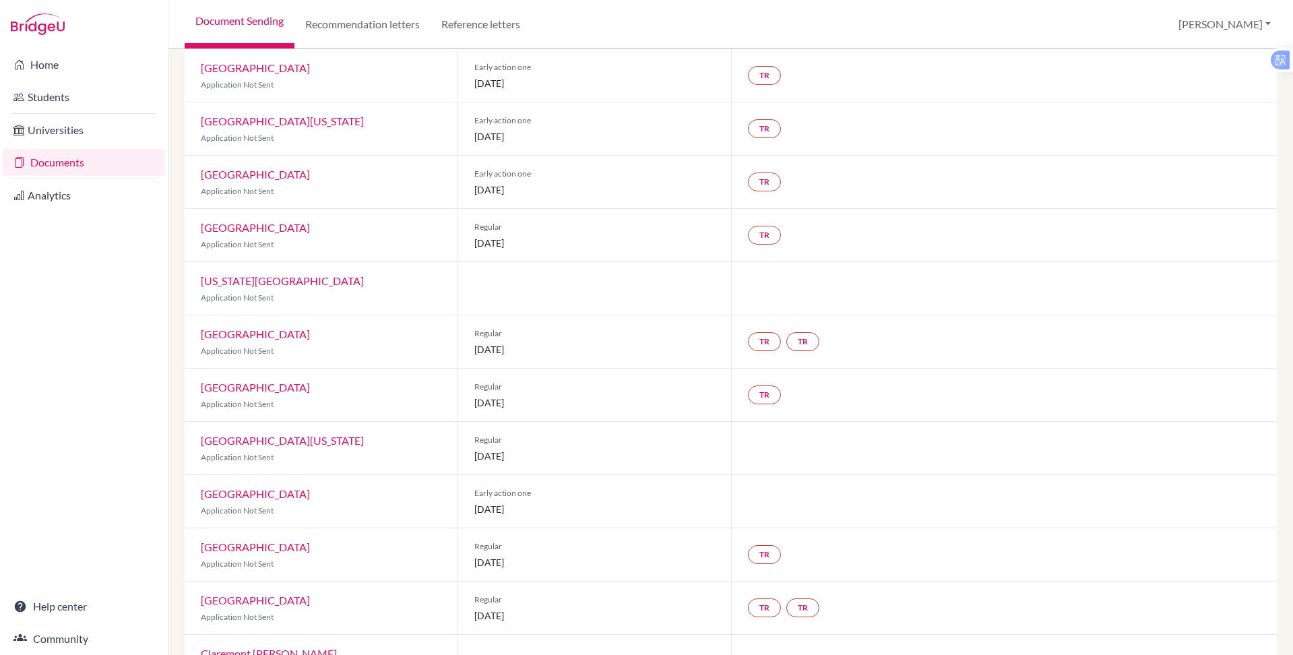
scroll to position [584, 0]
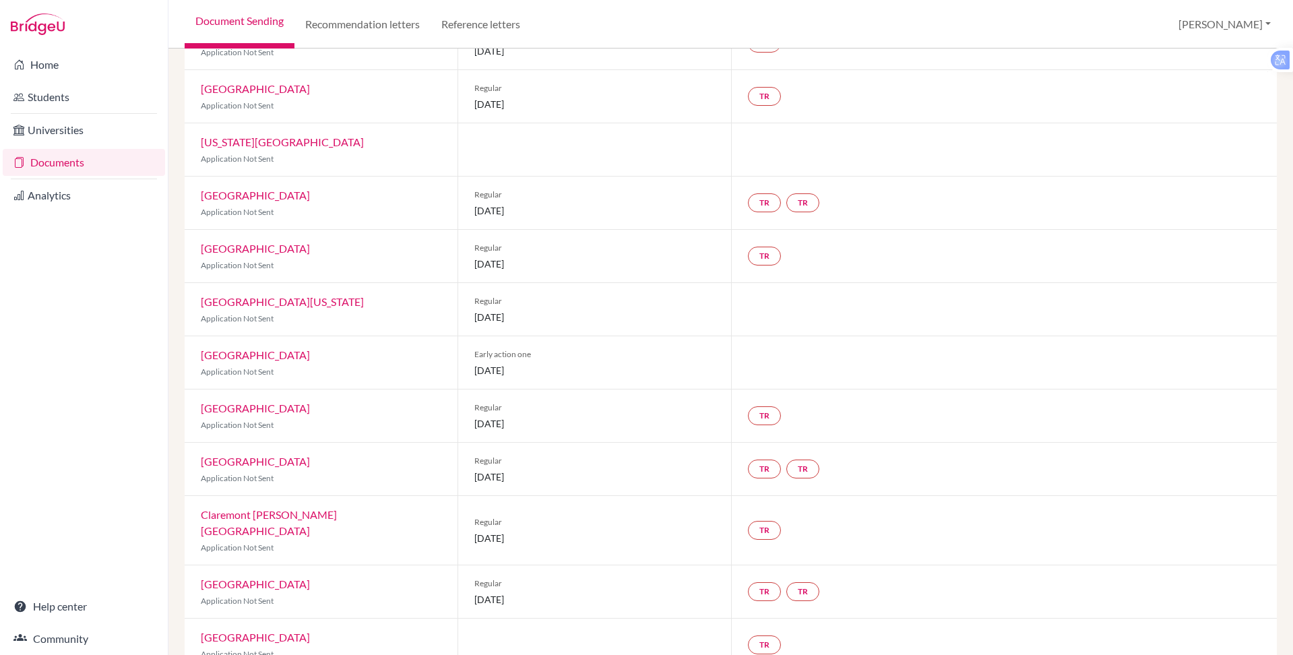
click at [291, 496] on div "Claremont McKenna College Application Not Sent" at bounding box center [321, 530] width 273 height 69
click at [278, 508] on link "Claremont [PERSON_NAME][GEOGRAPHIC_DATA]" at bounding box center [269, 522] width 136 height 29
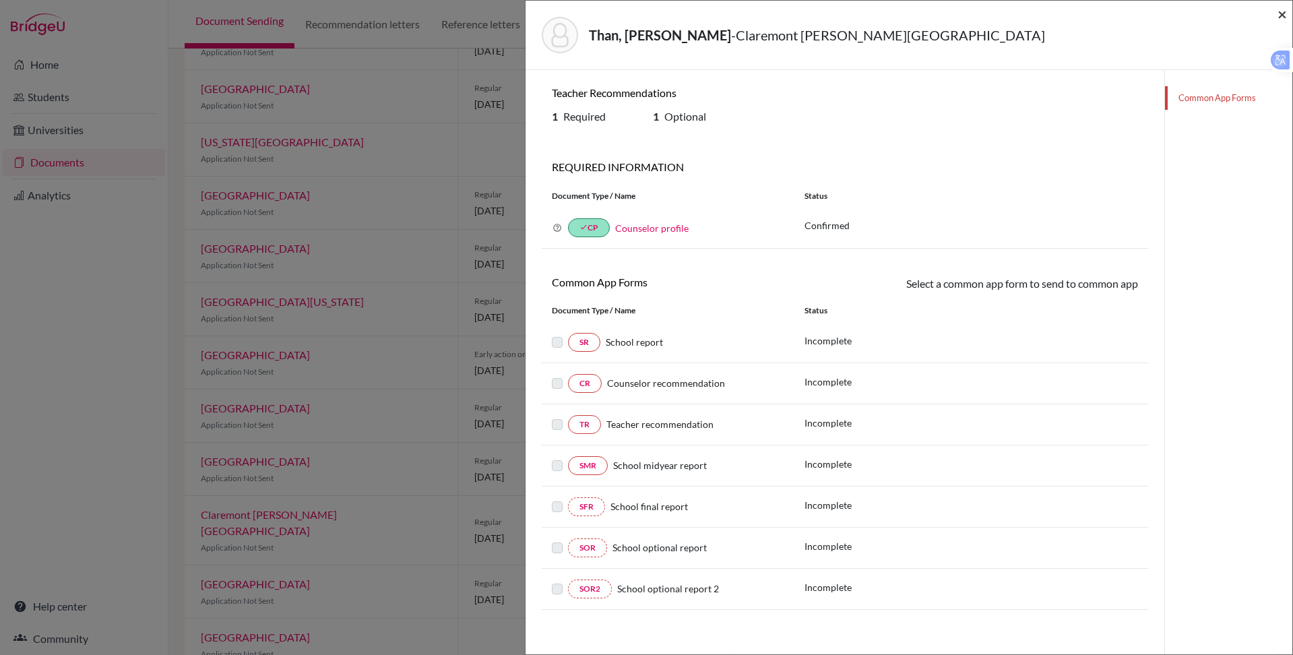
click at [1278, 18] on span "×" at bounding box center [1281, 14] width 9 height 20
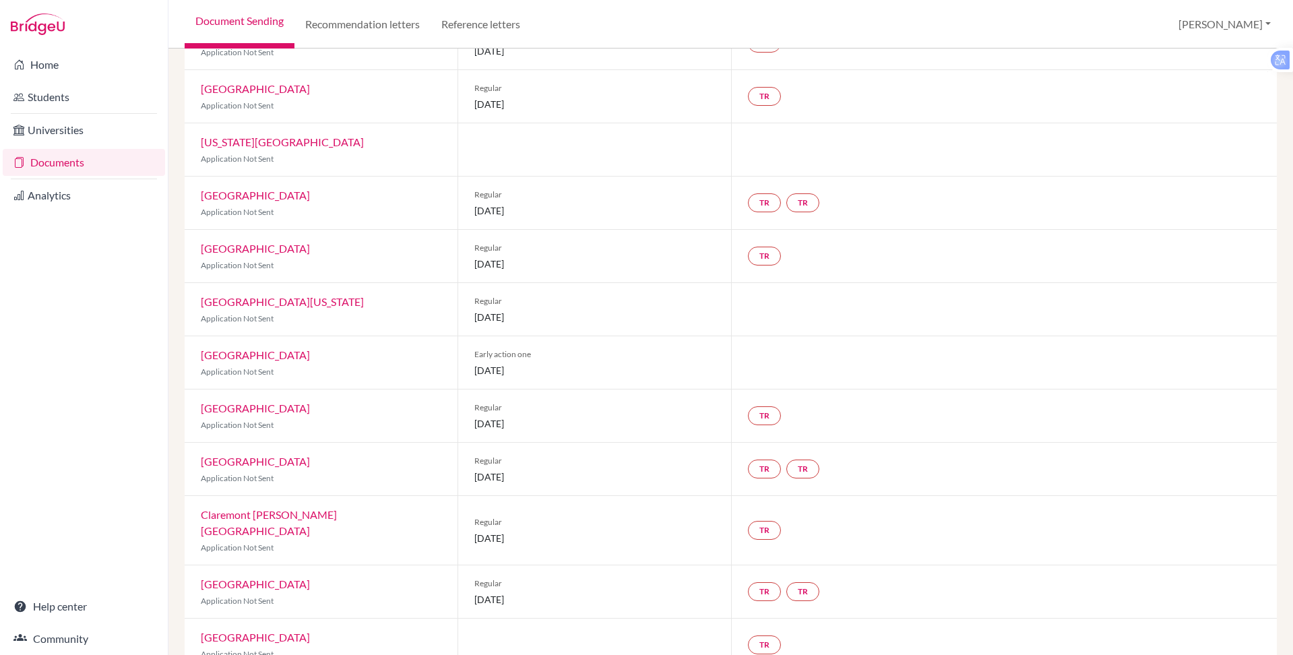
click at [263, 618] on div "Boston University Application Not Sent" at bounding box center [321, 644] width 273 height 53
click at [243, 631] on link "[GEOGRAPHIC_DATA]" at bounding box center [255, 637] width 109 height 13
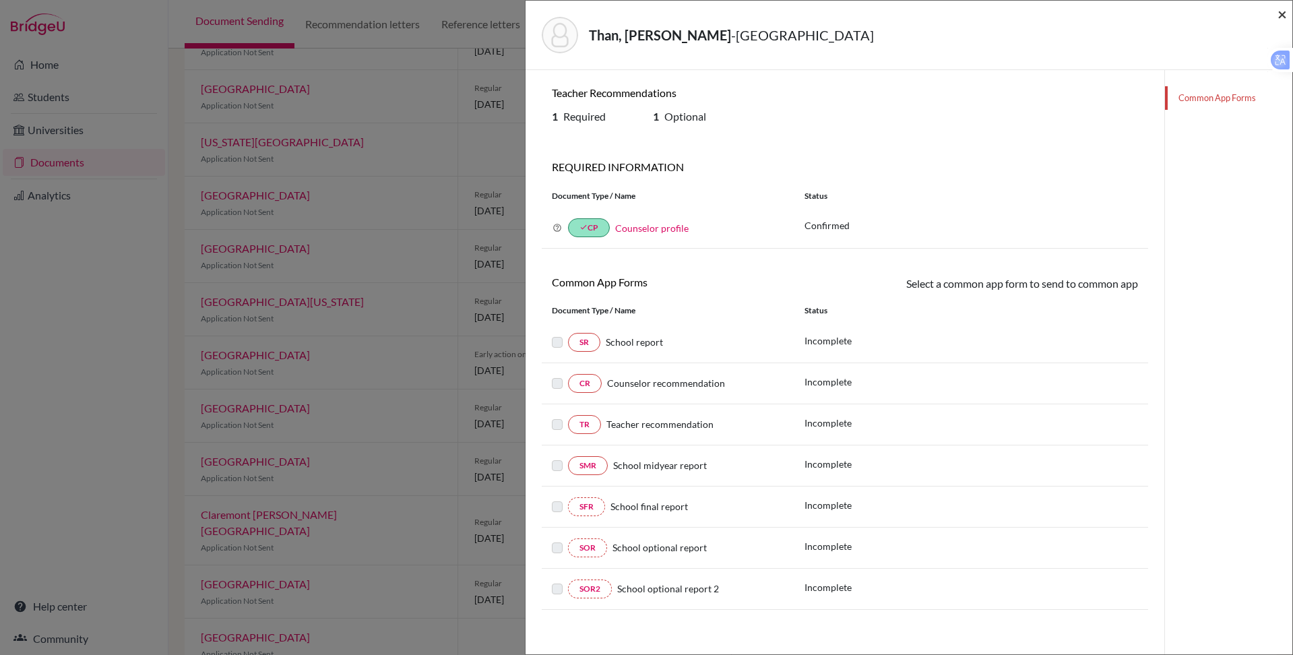
click at [1280, 7] on span "×" at bounding box center [1281, 14] width 9 height 20
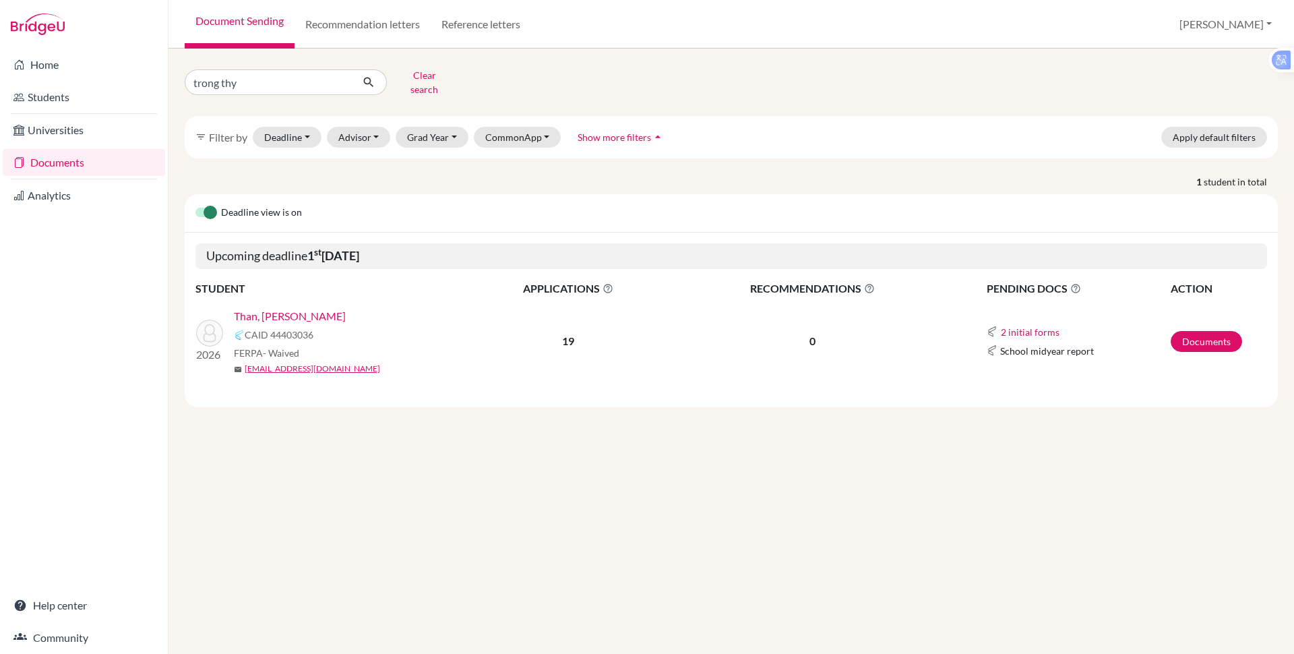
click at [307, 308] on link "Than, [PERSON_NAME]" at bounding box center [290, 316] width 112 height 16
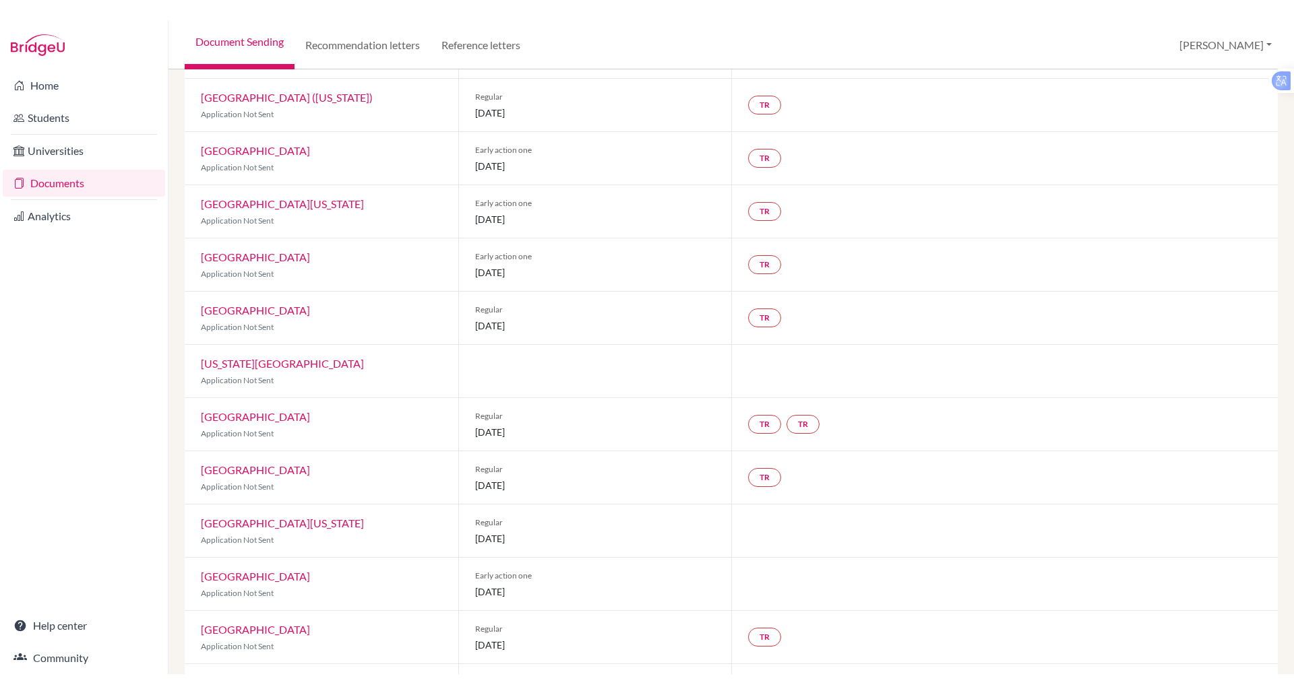
scroll to position [356, 0]
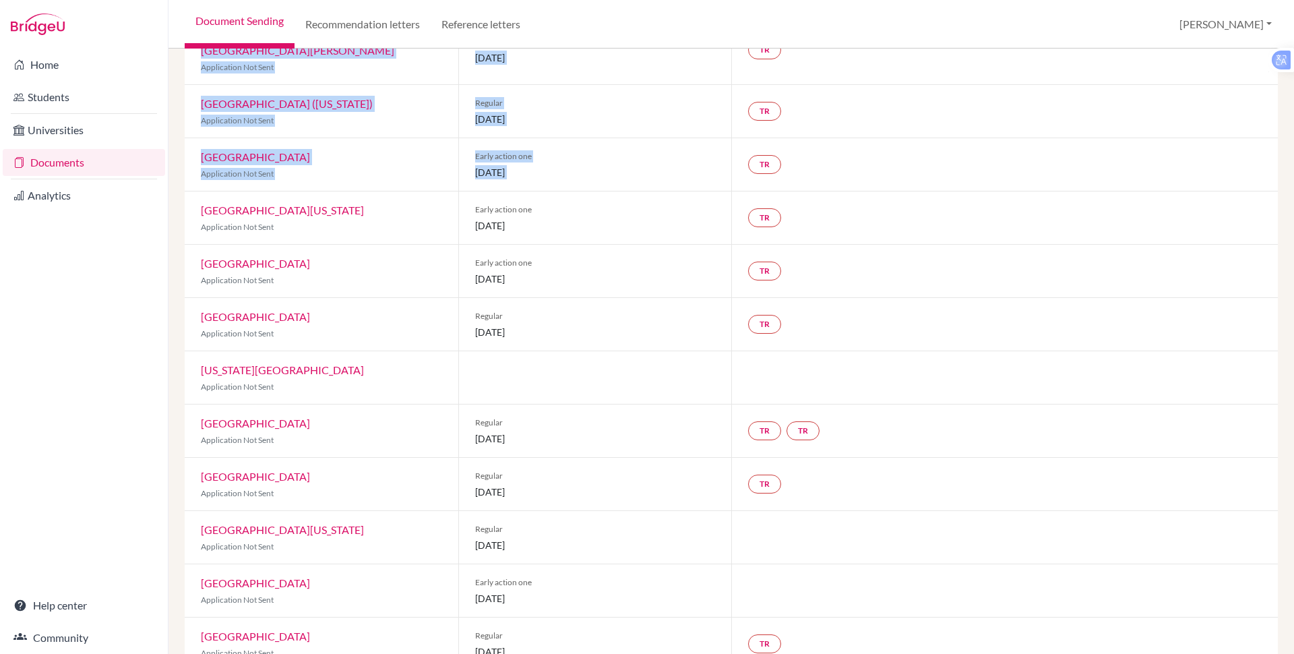
drag, startPoint x: 870, startPoint y: 0, endPoint x: 978, endPoint y: -1, distance: 107.8
click at [978, 0] on html "Home Students Universities Documents Analytics Help center Community Document S…" at bounding box center [647, 327] width 1294 height 654
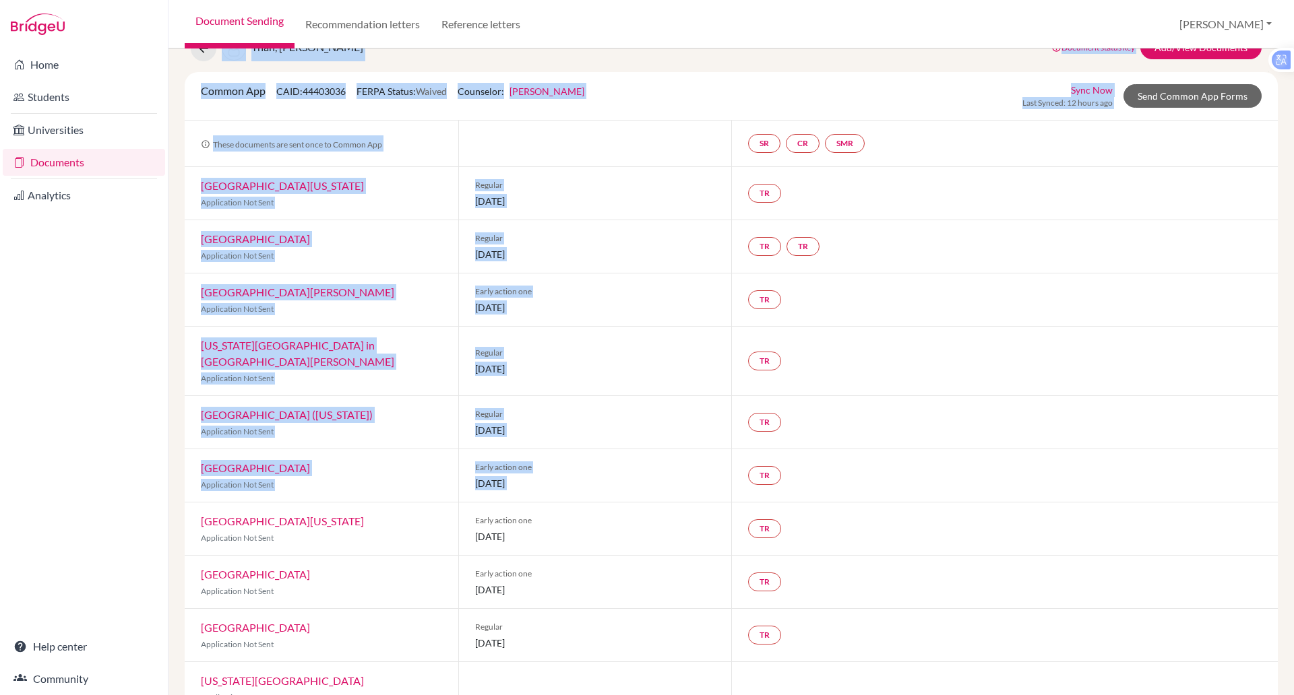
scroll to position [0, 0]
